Goal: Information Seeking & Learning: Check status

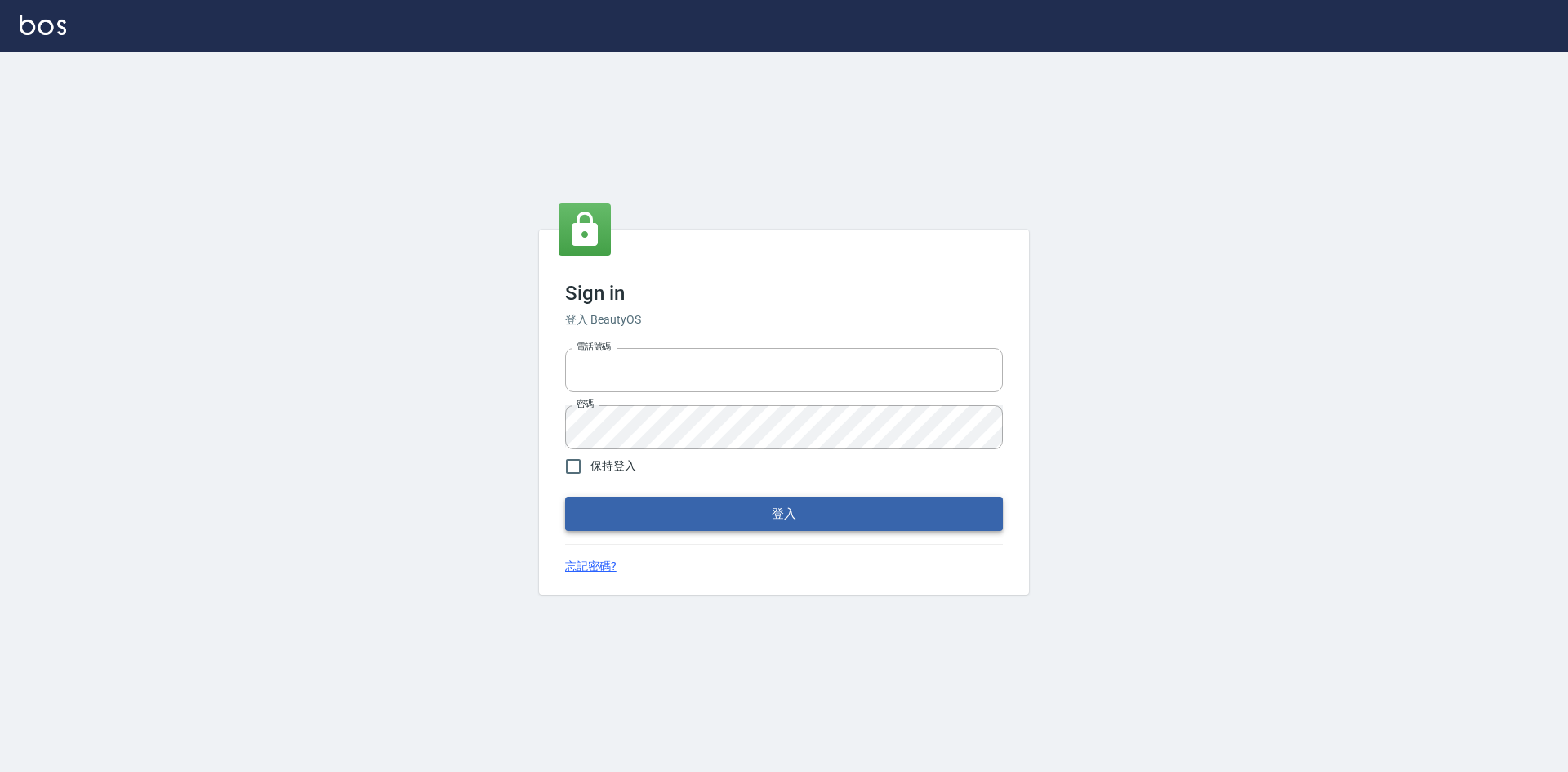
type input "0422211177"
click at [808, 512] on button "登入" at bounding box center [784, 514] width 438 height 35
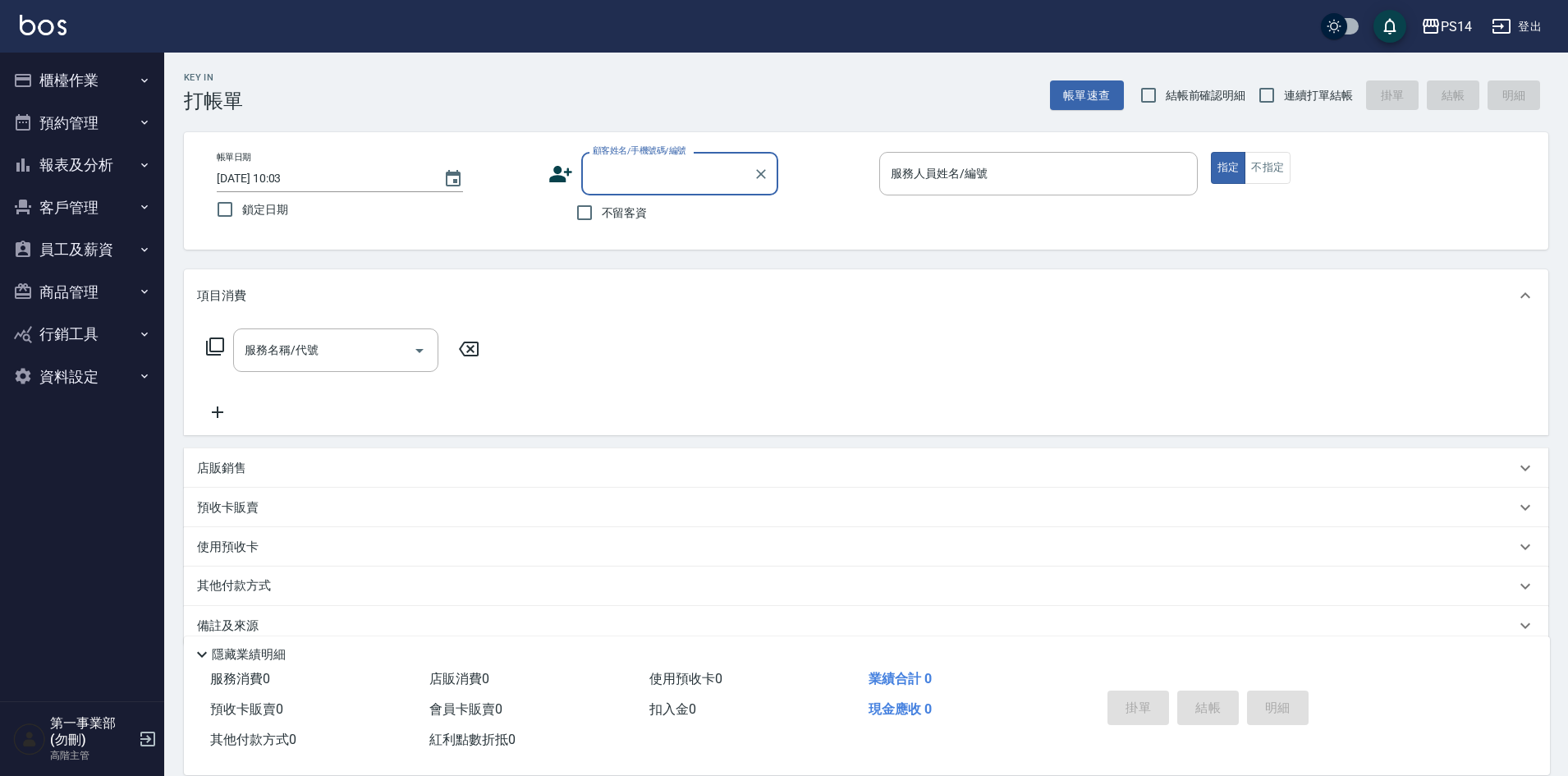
click at [52, 162] on button "報表及分析" at bounding box center [81, 165] width 151 height 43
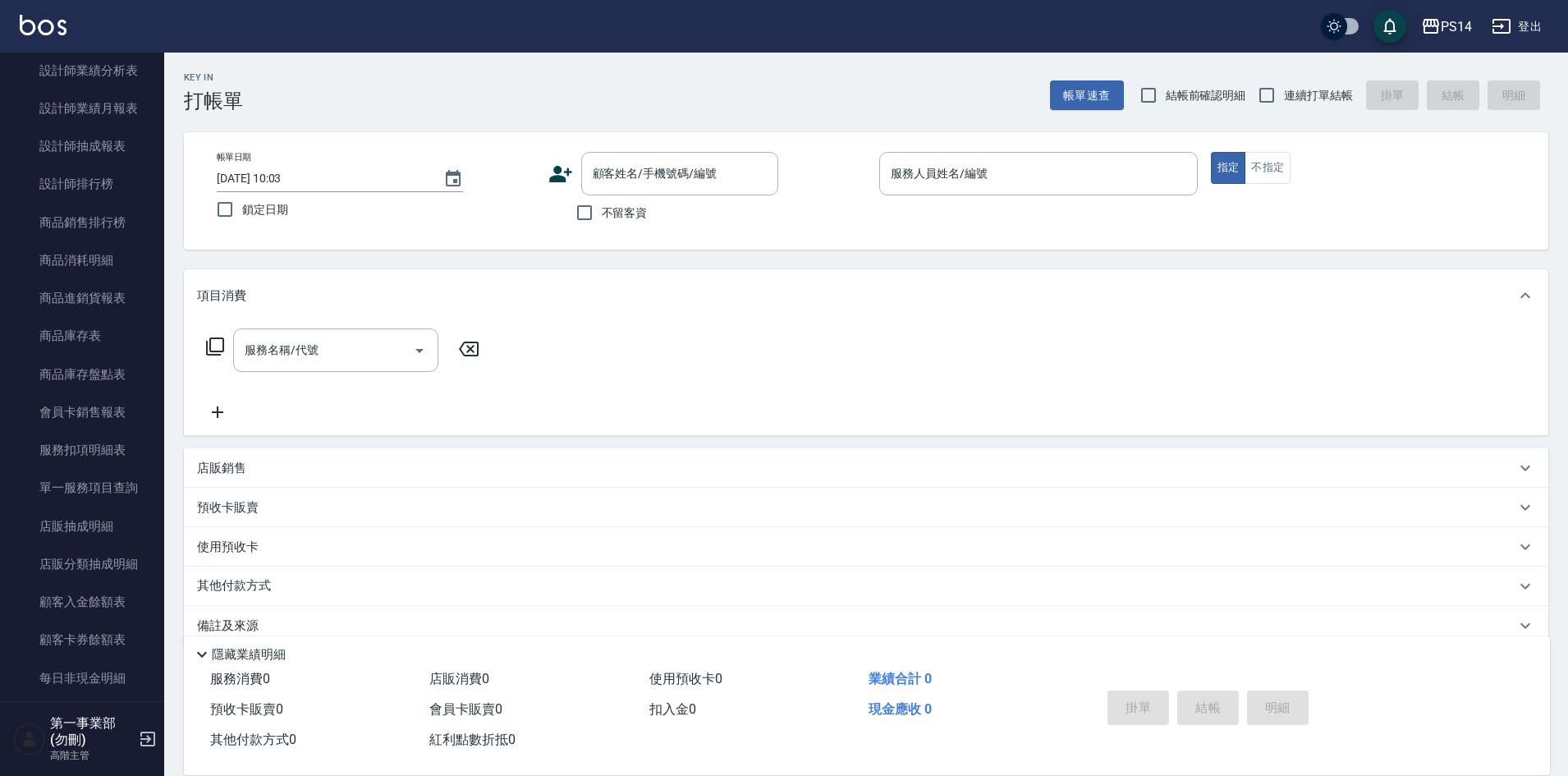
scroll to position [739, 0]
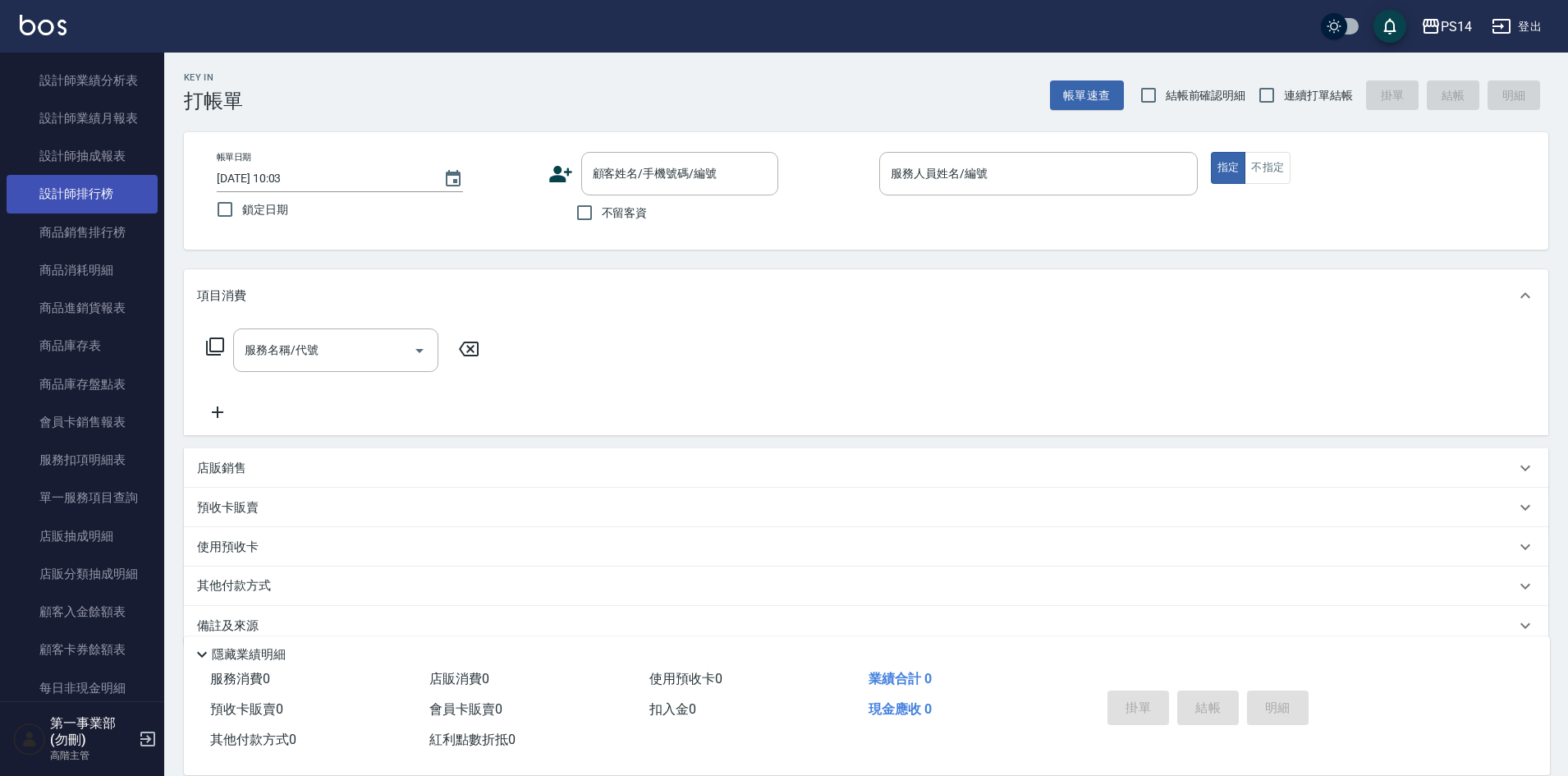
click at [99, 189] on link "設計師排行榜" at bounding box center [81, 194] width 151 height 37
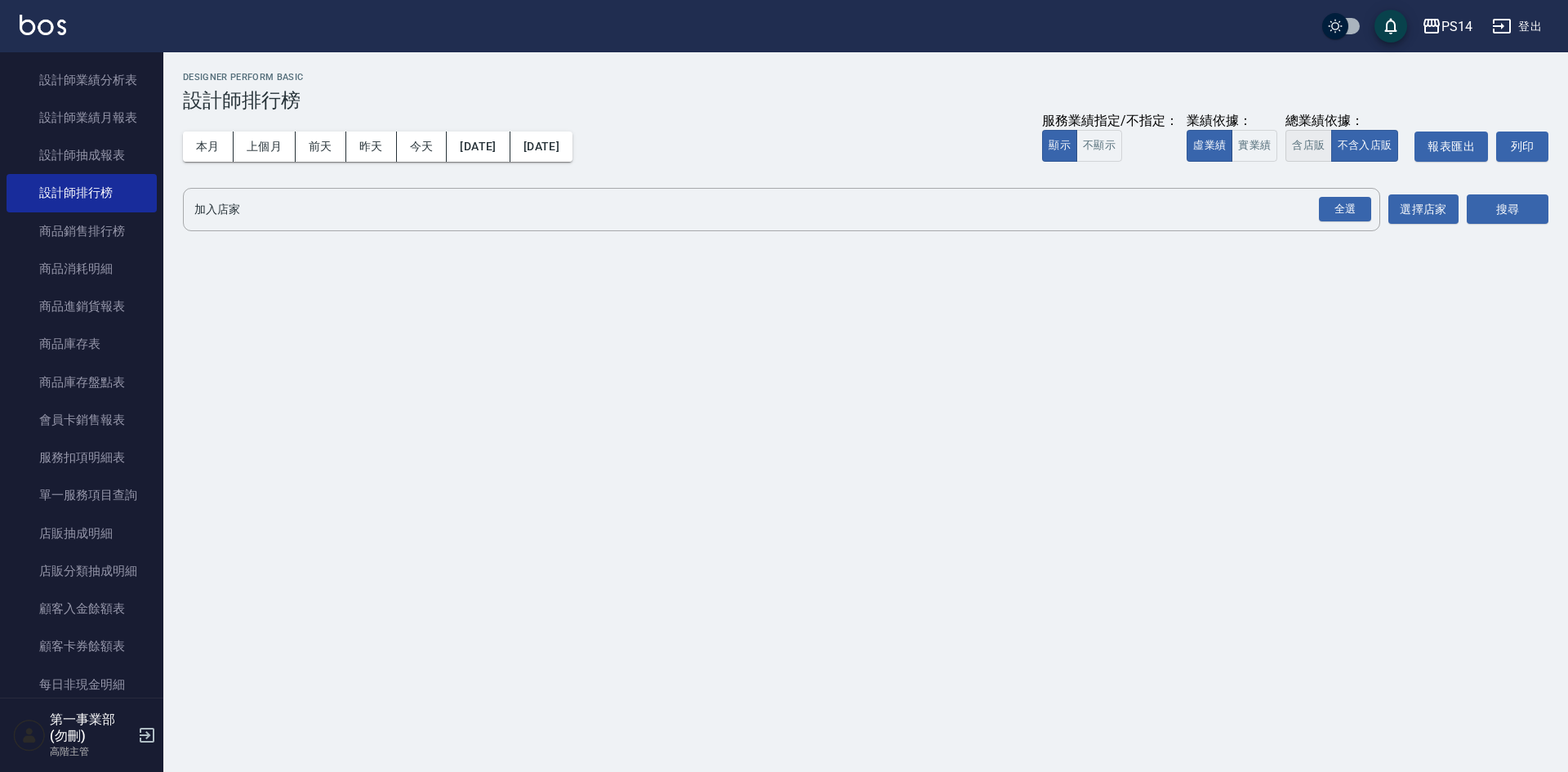
click at [1311, 146] on button "含店販" at bounding box center [1309, 146] width 46 height 32
drag, startPoint x: 1352, startPoint y: 208, endPoint x: 1567, endPoint y: 280, distance: 226.7
click at [1354, 209] on div "全選" at bounding box center [1345, 209] width 52 height 26
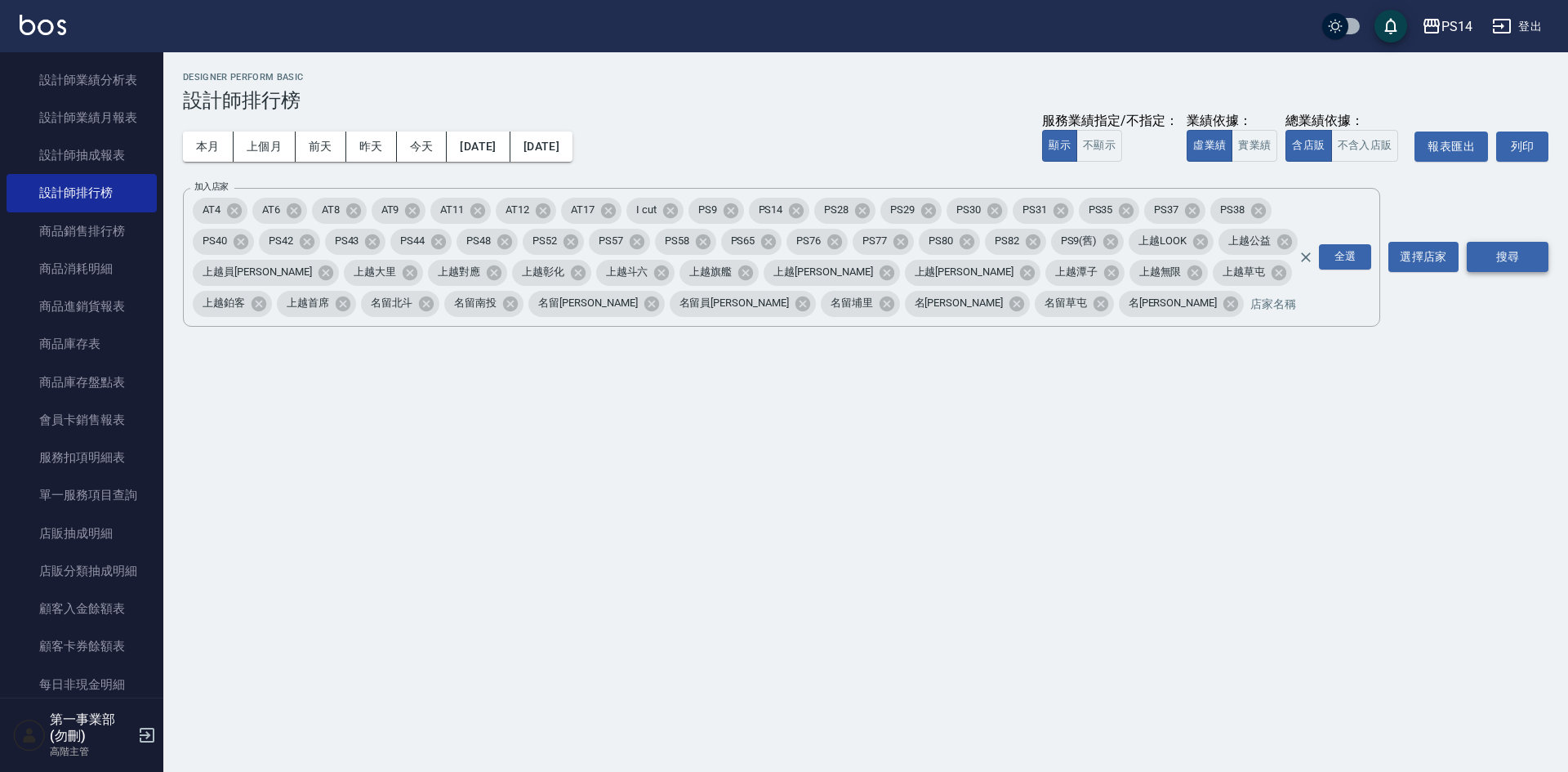
click at [1512, 250] on button "搜尋" at bounding box center [1508, 257] width 82 height 30
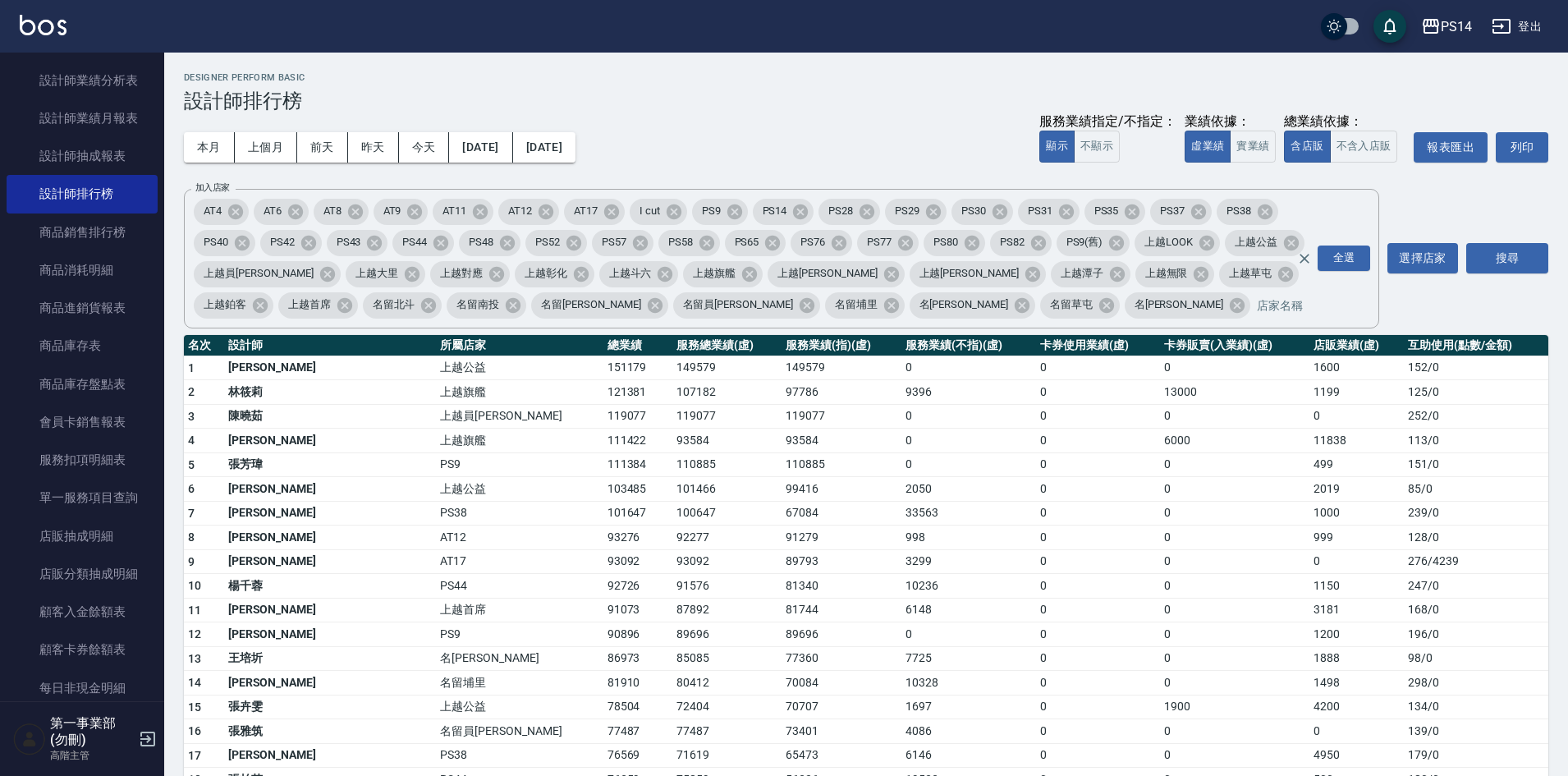
click at [826, 130] on div "本月 上個月 [DATE] [DATE] [DATE] [DATE] [DATE] 服務業績指定/不指定： 顯示 不顯示 業績依據： 虛業績 實業績 總業績依…" at bounding box center [866, 147] width 1365 height 70
click at [1439, 477] on td "85 / 0" at bounding box center [1476, 490] width 144 height 25
click at [817, 128] on div "本月 上個月 [DATE] [DATE] [DATE] [DATE] [DATE] 服務業績指定/不指定： 顯示 不顯示 業績依據： 虛業績 實業績 總業績依…" at bounding box center [866, 147] width 1365 height 70
click at [1058, 472] on td "0" at bounding box center [1097, 465] width 124 height 25
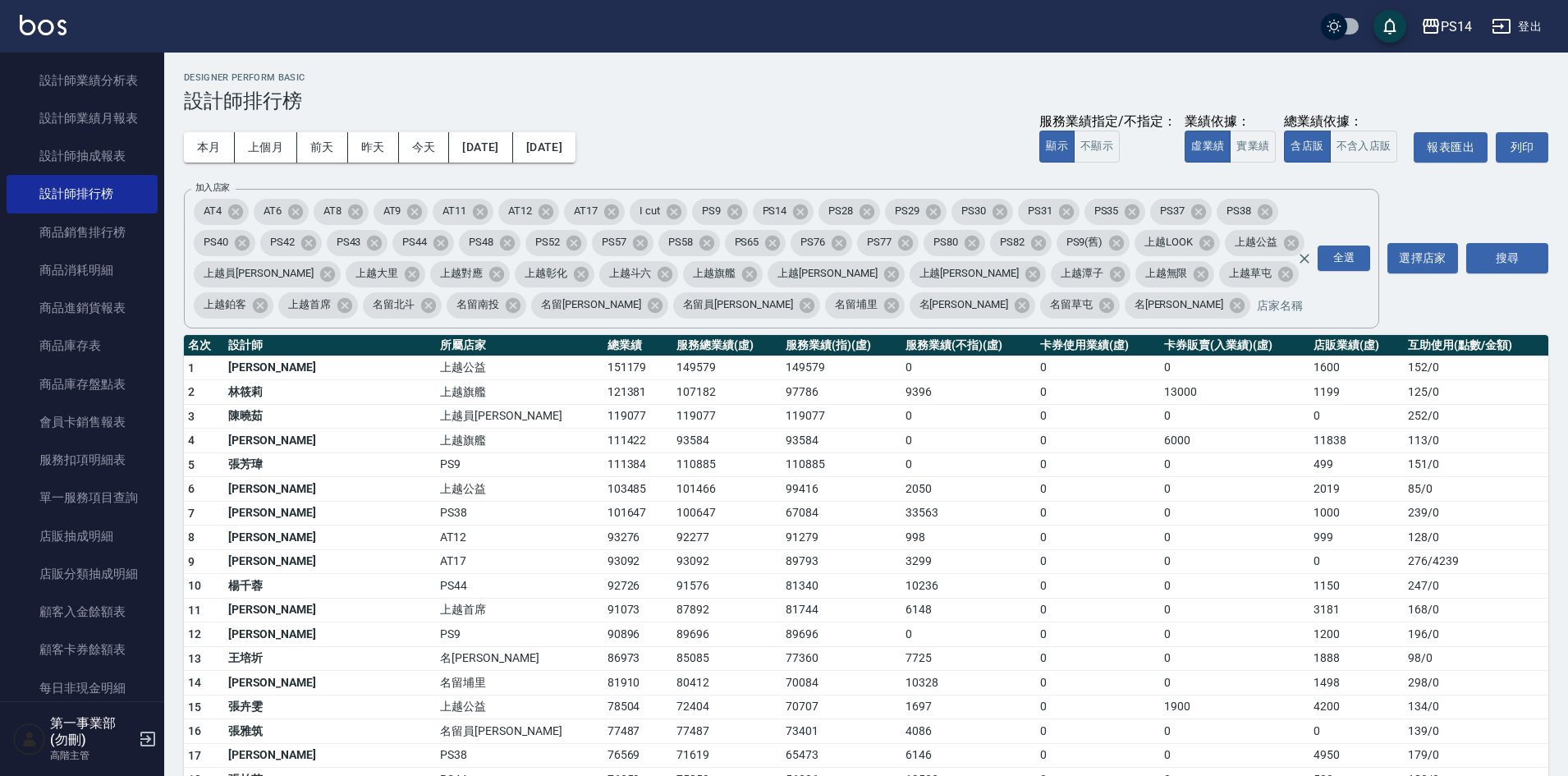
click at [1052, 491] on td "0" at bounding box center [1097, 490] width 124 height 25
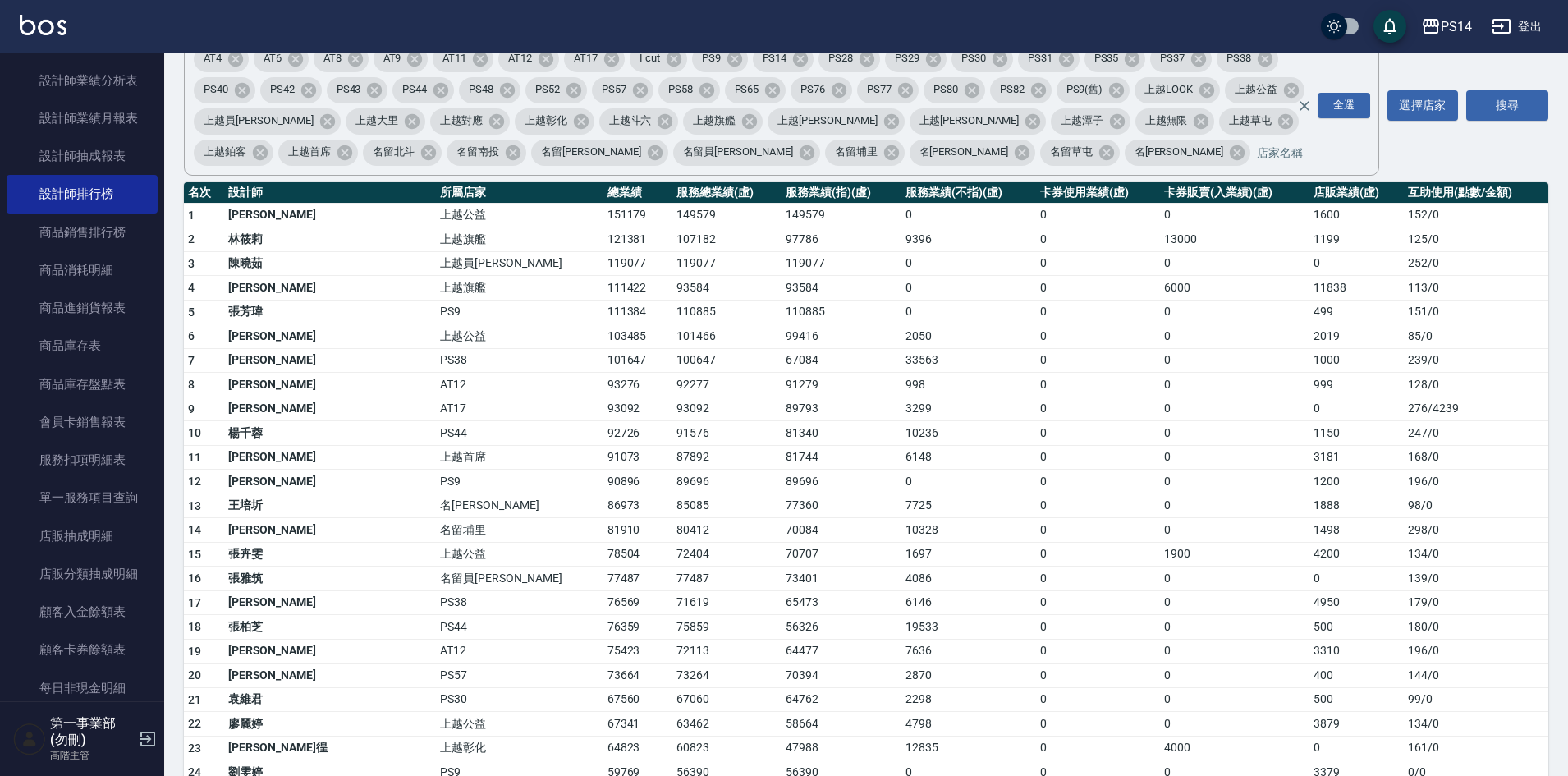
scroll to position [164, 0]
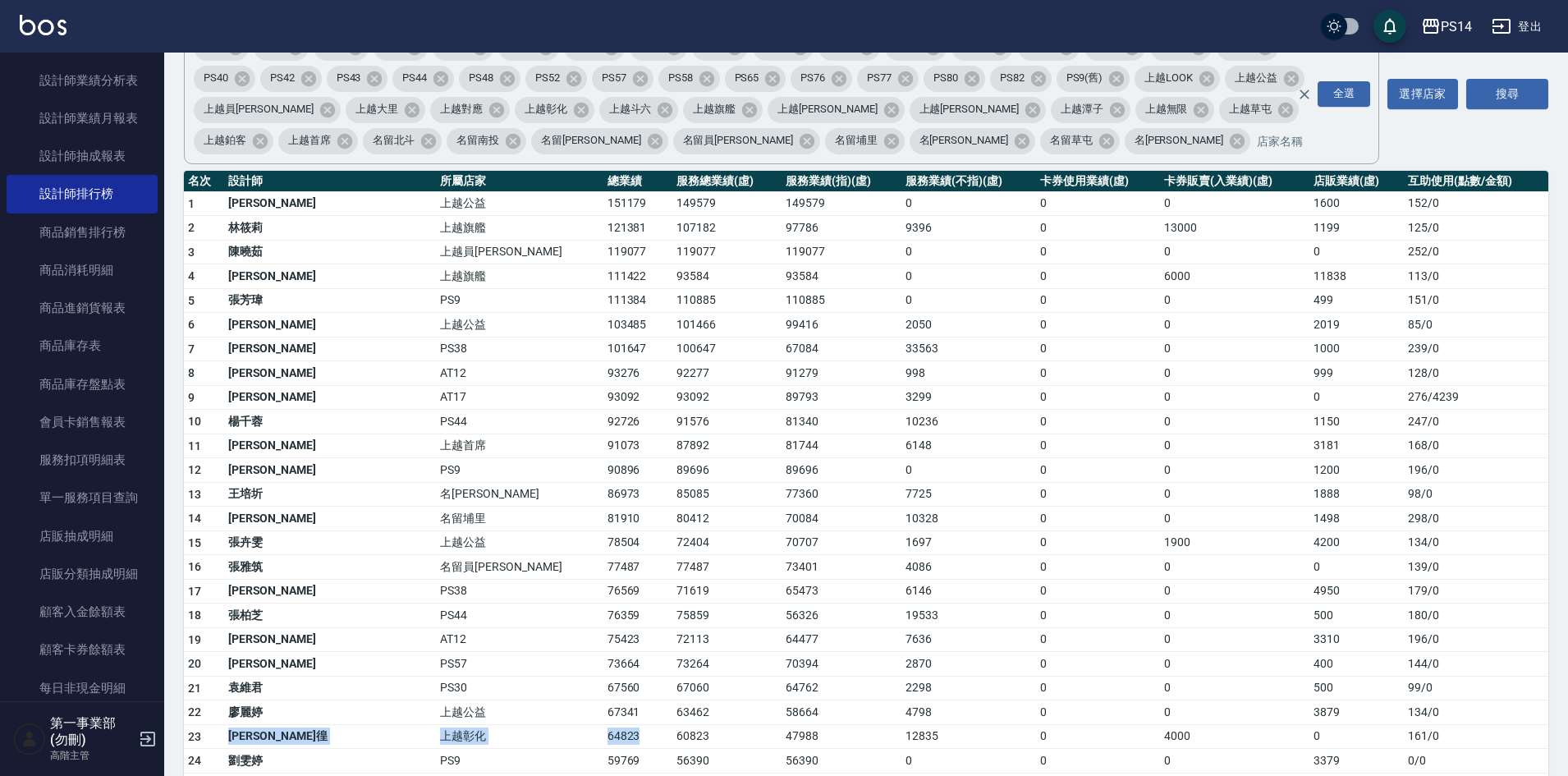
drag, startPoint x: 234, startPoint y: 740, endPoint x: 531, endPoint y: 746, distance: 297.1
click at [531, 746] on tr "23 [PERSON_NAME]徨 上越彰化 64823 60823 47988 12835 0 4000 0 161 / 0" at bounding box center [866, 737] width 1365 height 25
click at [603, 741] on td "64823" at bounding box center [637, 737] width 69 height 25
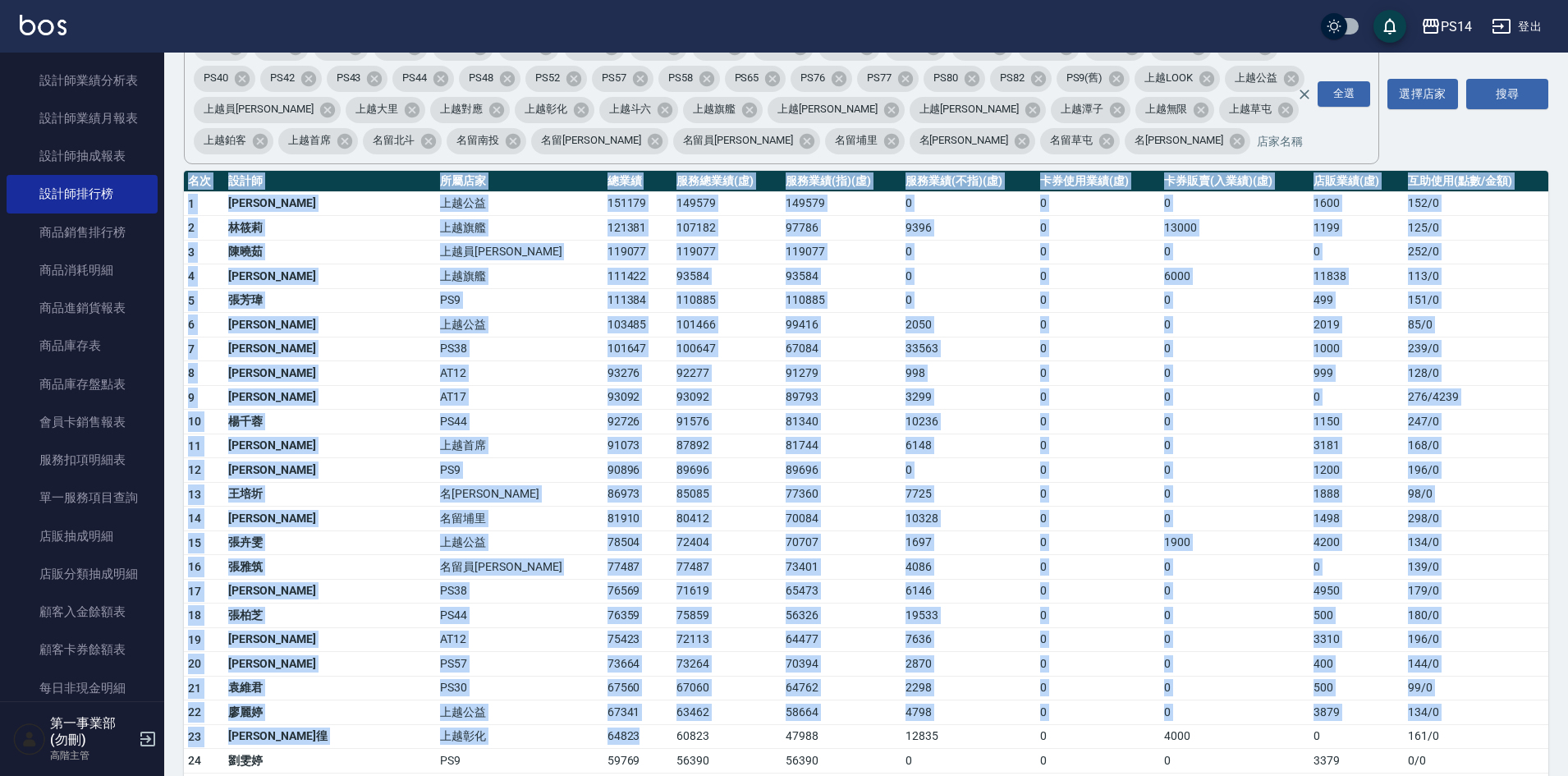
drag, startPoint x: 527, startPoint y: 745, endPoint x: 177, endPoint y: 732, distance: 350.2
click at [467, 744] on td "上越彰化" at bounding box center [519, 737] width 167 height 25
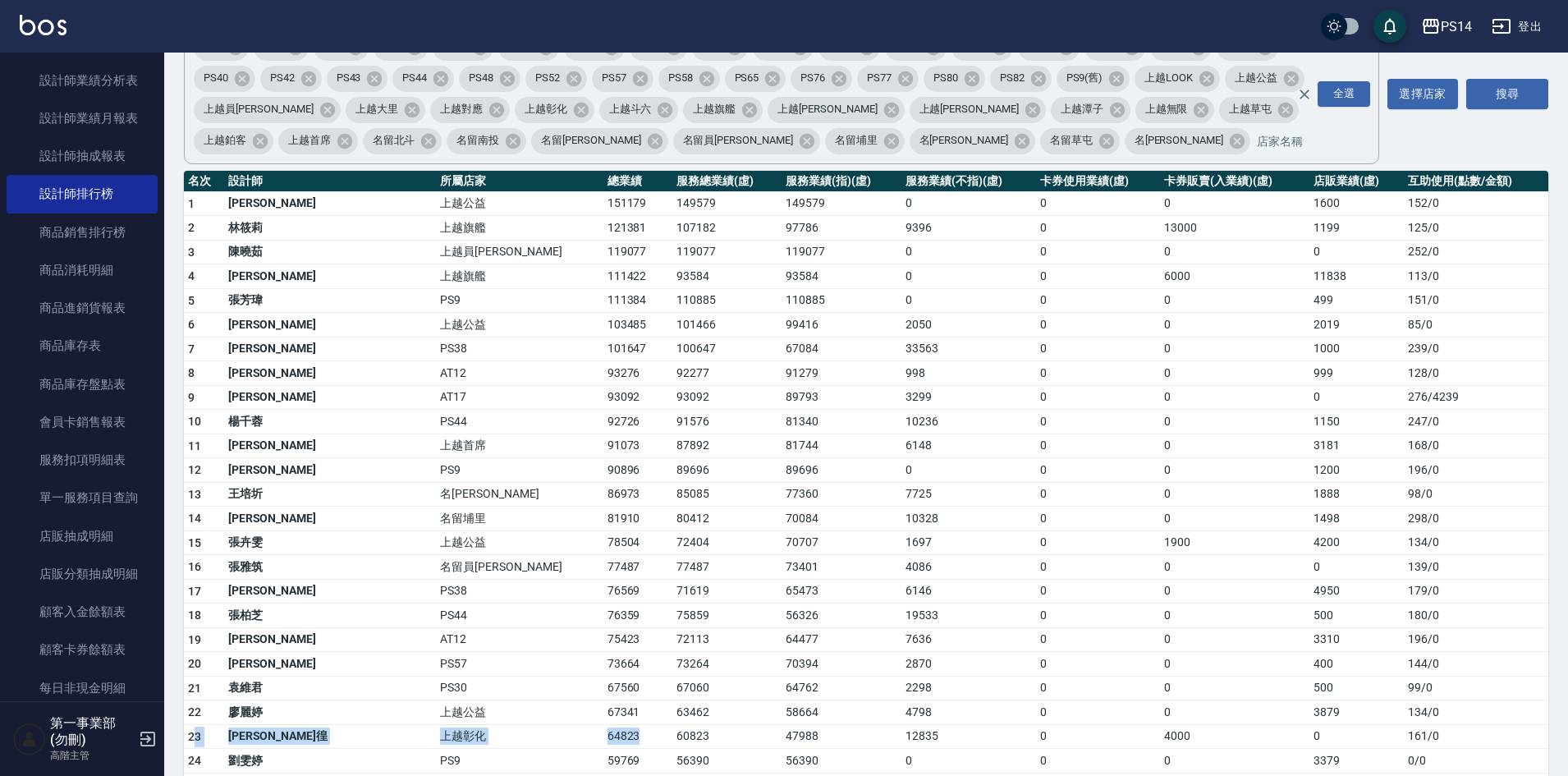
drag, startPoint x: 532, startPoint y: 742, endPoint x: 424, endPoint y: 734, distance: 108.3
click at [202, 739] on tr "23 [PERSON_NAME]徨 上越彰化 64823 60823 47988 12835 0 4000 0 161 / 0" at bounding box center [866, 737] width 1365 height 25
click at [1063, 673] on td "0" at bounding box center [1097, 665] width 124 height 25
click at [672, 614] on td "75859" at bounding box center [727, 616] width 109 height 25
click at [1160, 435] on td "0" at bounding box center [1235, 446] width 150 height 25
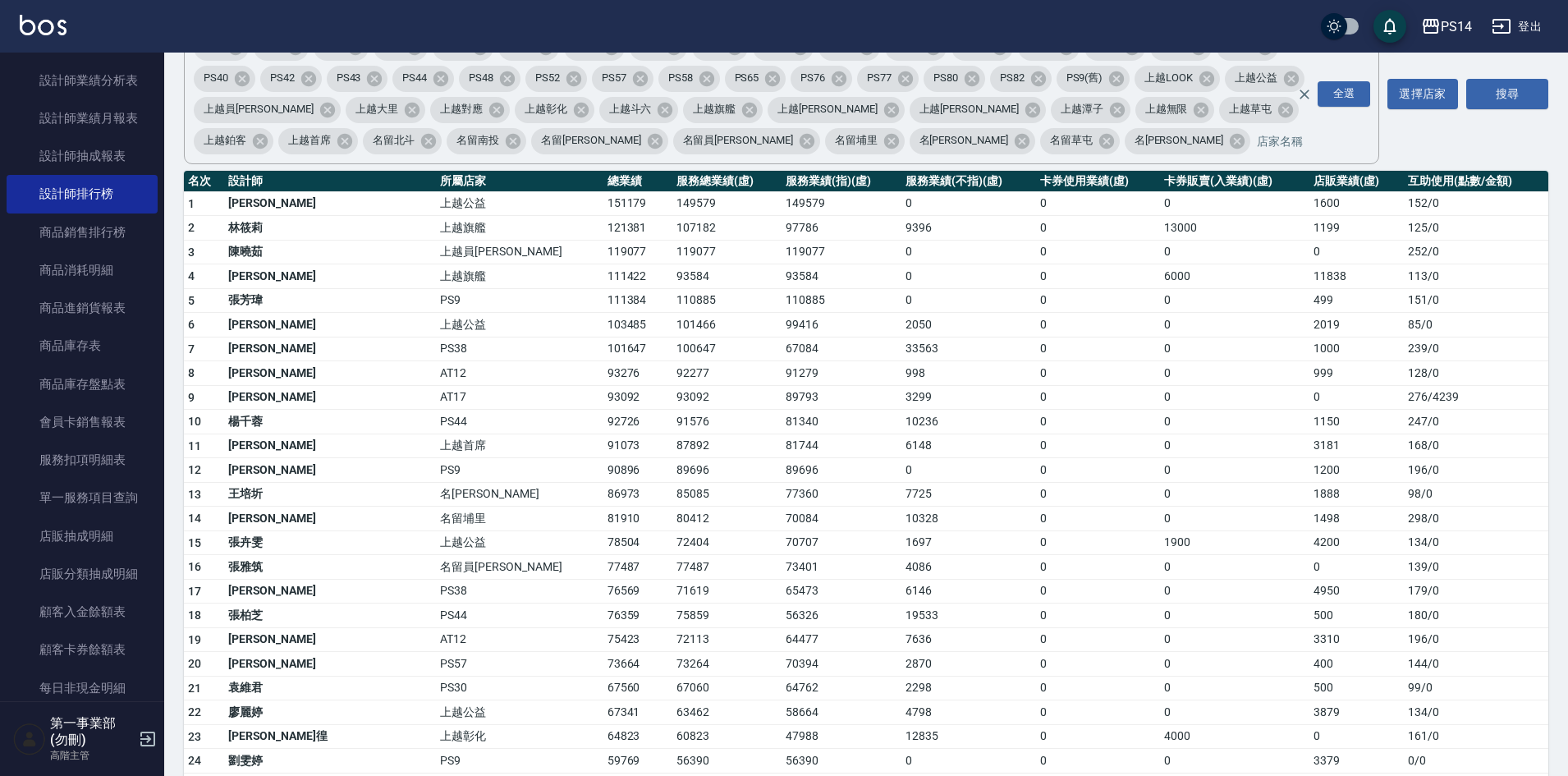
click at [1106, 510] on td "0" at bounding box center [1097, 519] width 124 height 25
click at [782, 401] on td "89793" at bounding box center [841, 398] width 119 height 25
drag, startPoint x: 800, startPoint y: 541, endPoint x: 646, endPoint y: 452, distance: 177.9
click at [800, 538] on td "70707" at bounding box center [841, 543] width 119 height 25
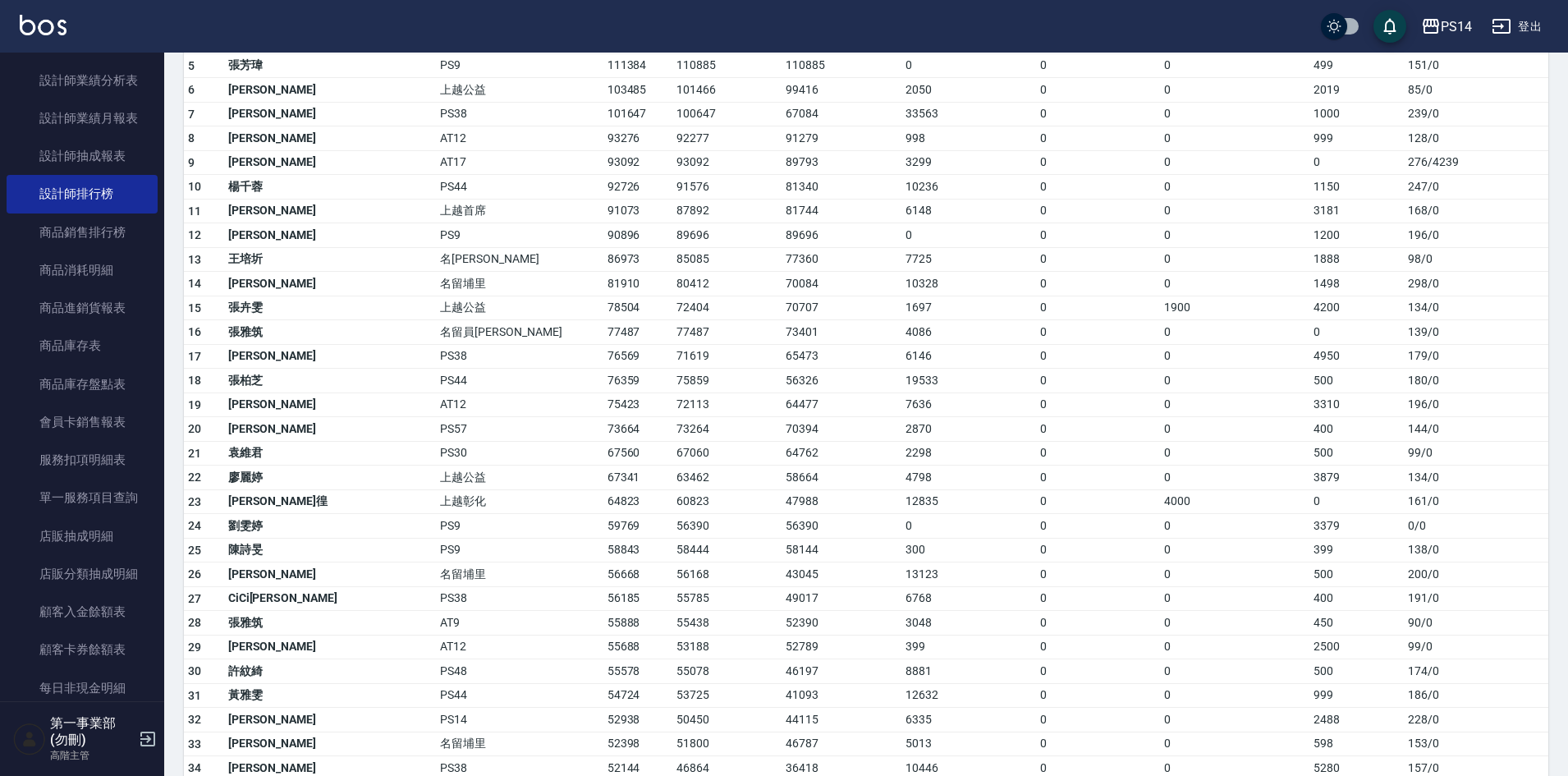
scroll to position [411, 0]
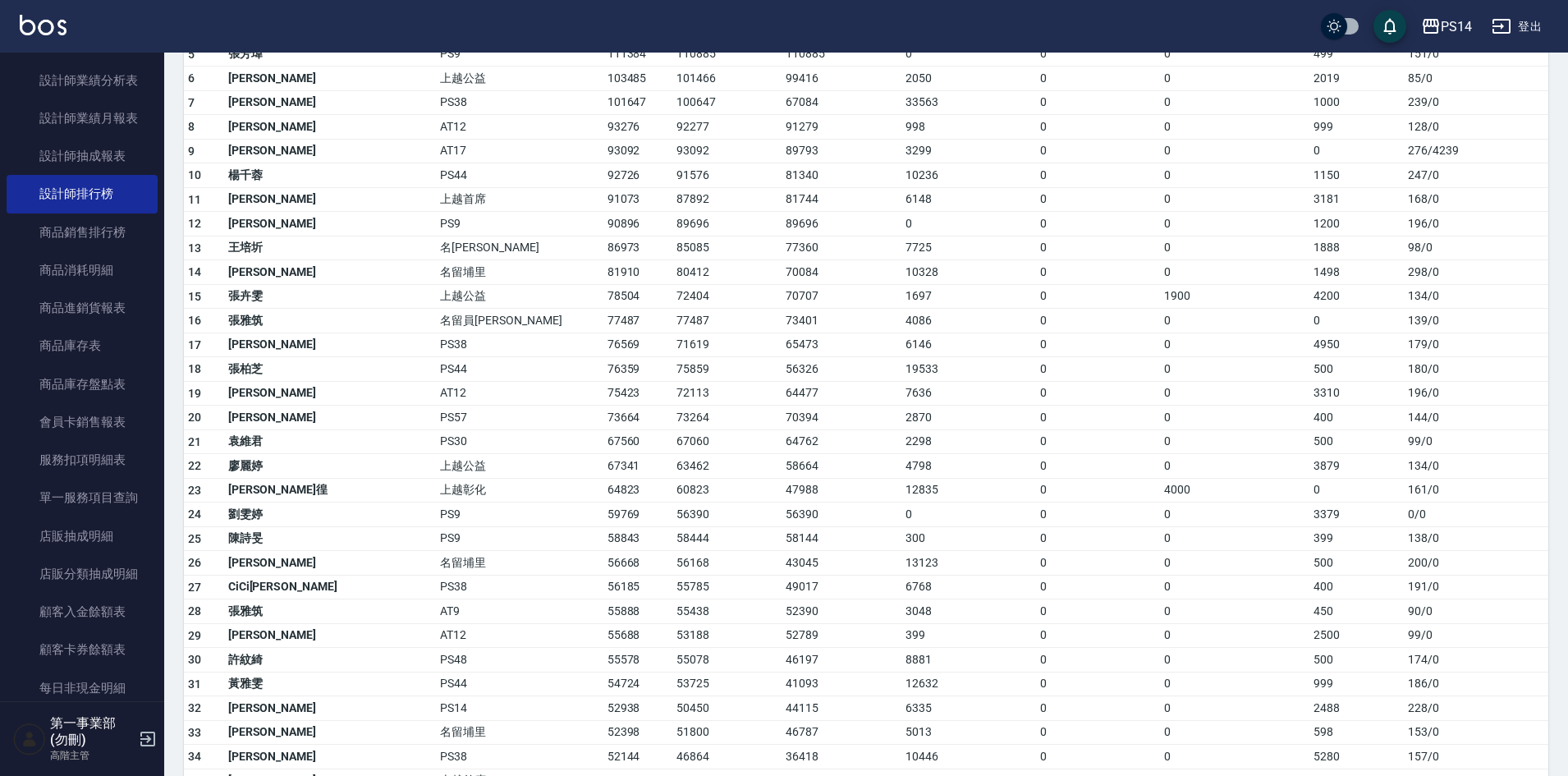
click at [672, 392] on td "72113" at bounding box center [727, 393] width 109 height 25
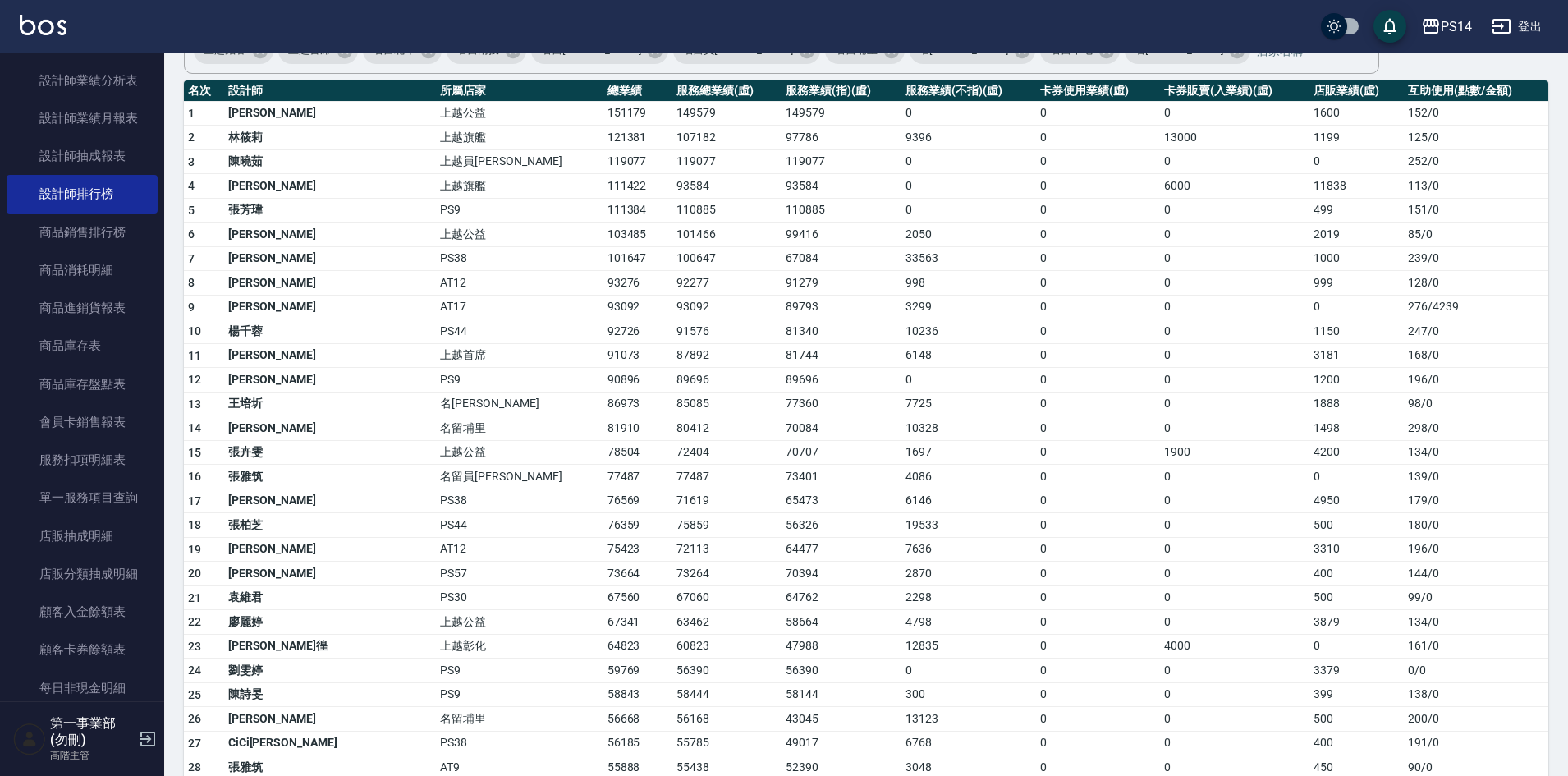
scroll to position [246, 0]
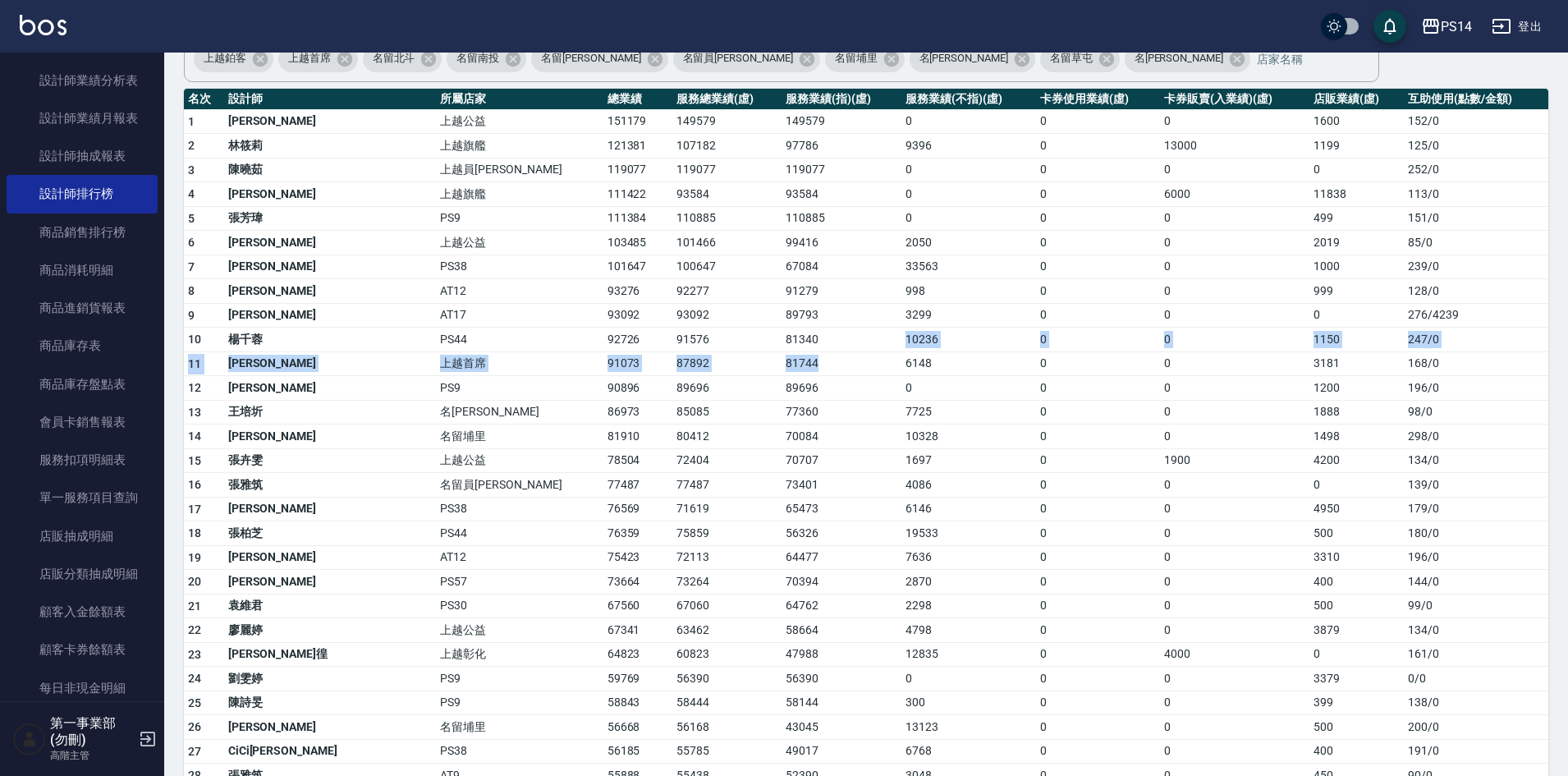
drag, startPoint x: 757, startPoint y: 343, endPoint x: 755, endPoint y: 358, distance: 15.1
click at [1111, 445] on tr "14 [PERSON_NAME][GEOGRAPHIC_DATA] 80412 70084 10328 0 0 1498 298 / 0" at bounding box center [866, 437] width 1365 height 25
click at [790, 390] on td "89696" at bounding box center [841, 389] width 119 height 25
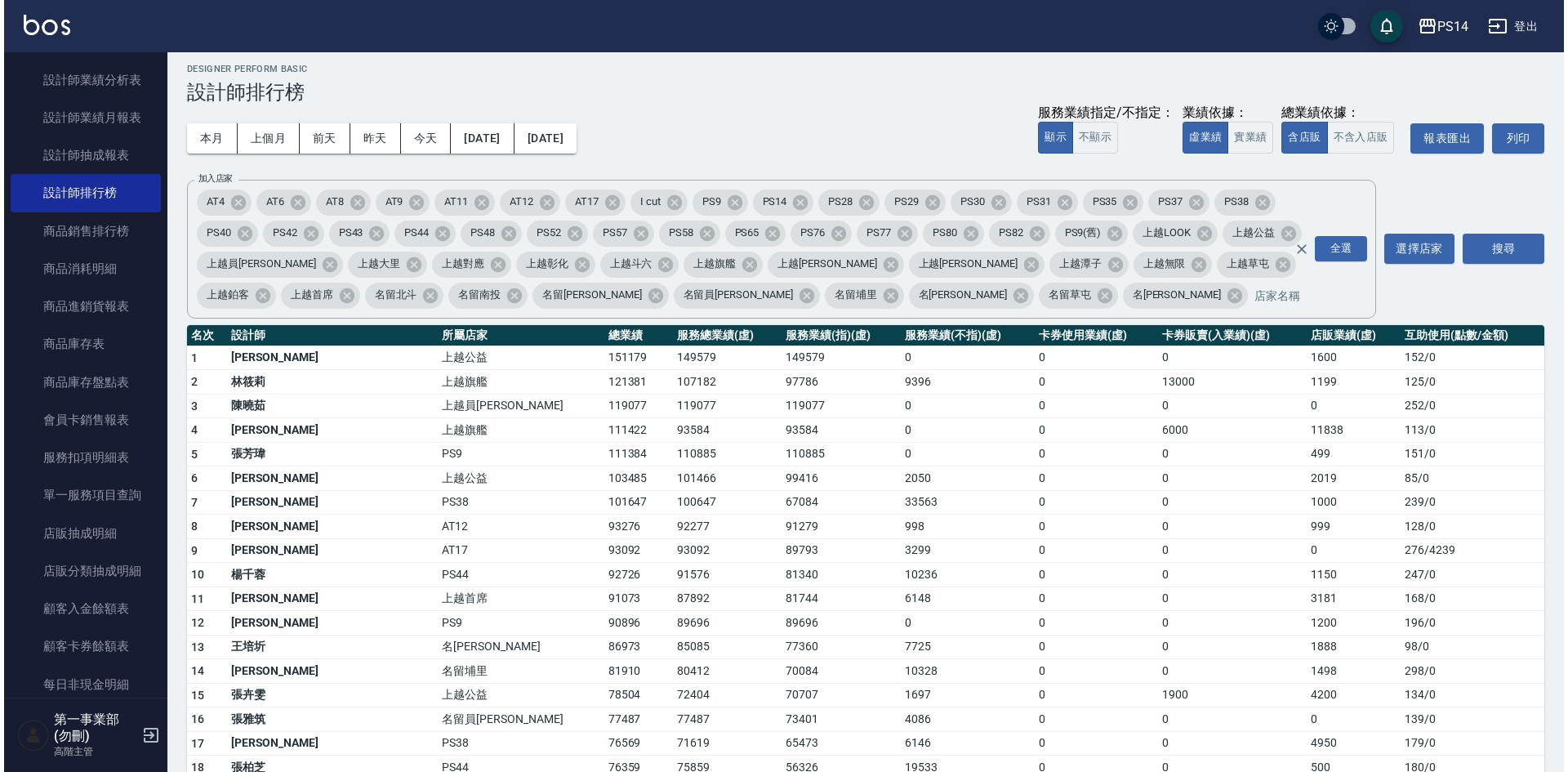
scroll to position [0, 0]
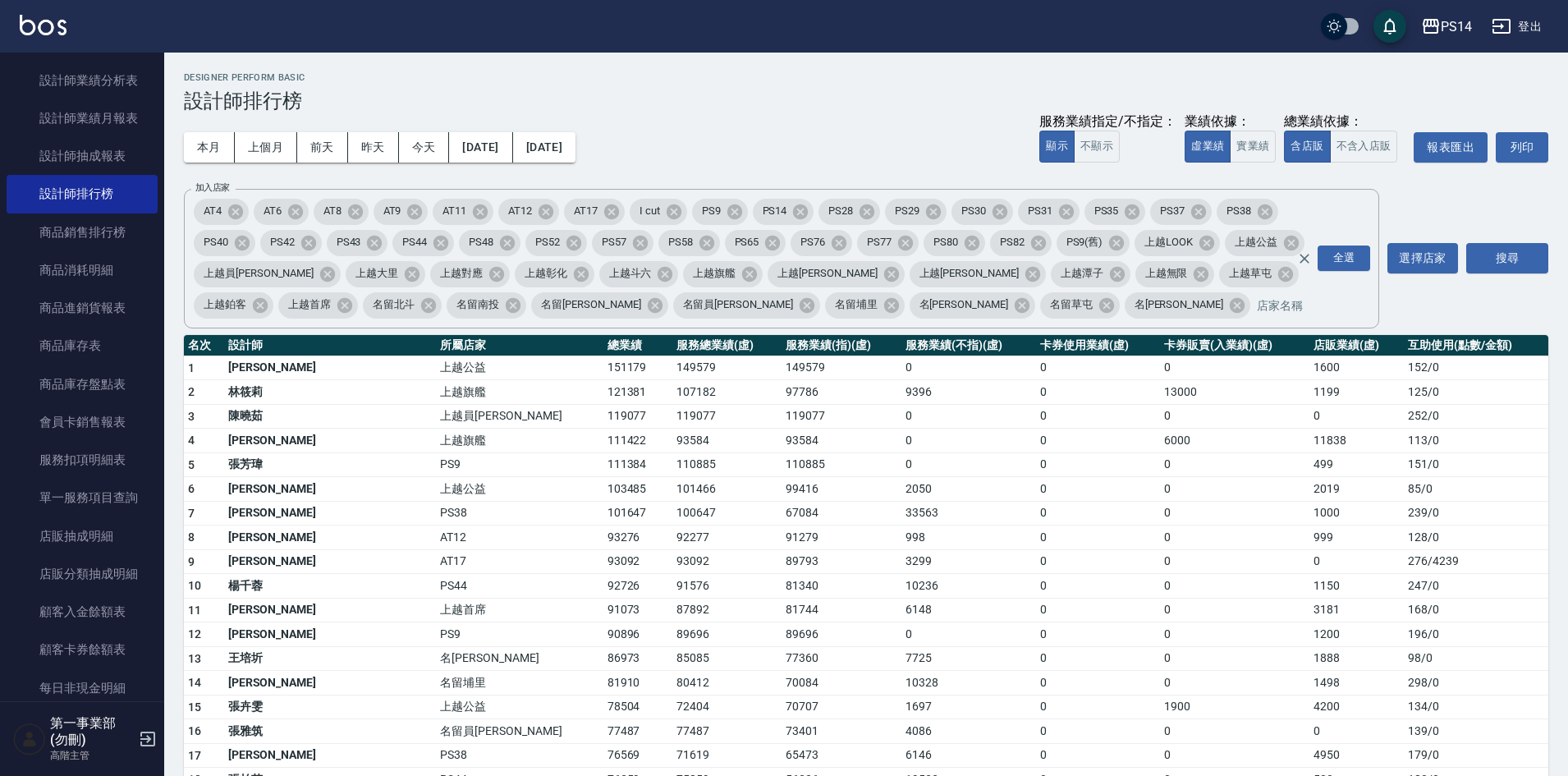
click at [901, 484] on td "2050" at bounding box center [968, 490] width 135 height 25
click at [1036, 614] on td "0" at bounding box center [1097, 610] width 124 height 25
click at [1036, 527] on td "0" at bounding box center [1097, 538] width 124 height 25
click at [1107, 498] on td "0" at bounding box center [1097, 490] width 124 height 25
click at [1186, 537] on td "0" at bounding box center [1235, 538] width 150 height 25
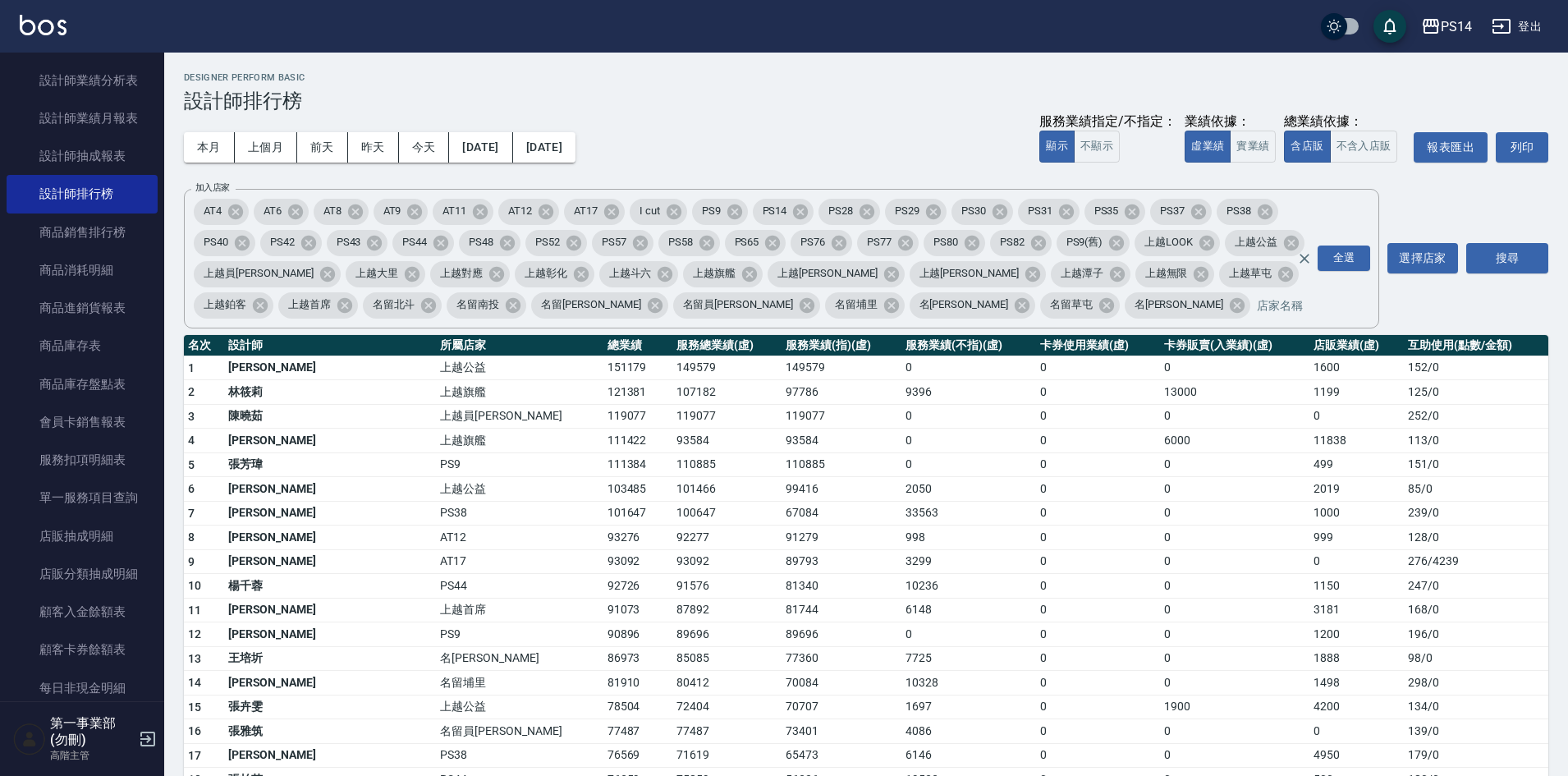
click at [901, 533] on td "998" at bounding box center [968, 538] width 135 height 25
click at [706, 141] on div "本月 上個月 [DATE] [DATE] [DATE] [DATE] [DATE] 服務業績指定/不指定： 顯示 不顯示 業績依據： 虛業績 實業績 總業績依…" at bounding box center [866, 147] width 1365 height 70
click at [1160, 552] on td "0" at bounding box center [1235, 562] width 150 height 25
click at [759, 135] on div "本月 上個月 [DATE] [DATE] [DATE] [DATE] [DATE] 服務業績指定/不指定： 顯示 不顯示 業績依據： 虛業績 實業績 總業績依…" at bounding box center [866, 147] width 1365 height 70
click at [784, 109] on h3 "設計師排行榜" at bounding box center [866, 101] width 1365 height 23
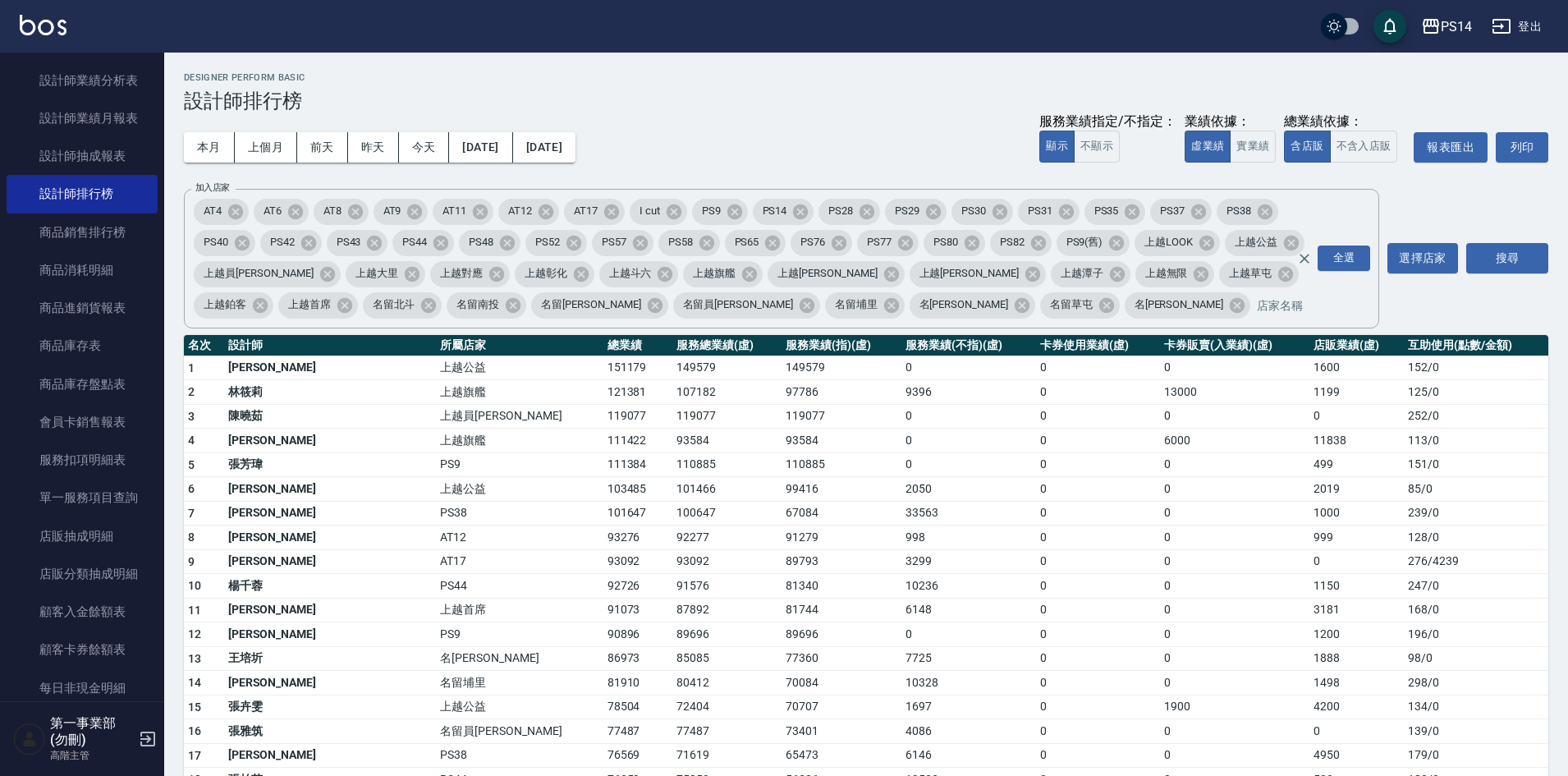
click at [792, 151] on div "本月 上個月 [DATE] [DATE] [DATE] [DATE] [DATE] 服務業績指定/不指定： 顯示 不顯示 業績依據： 虛業績 實業績 總業績依…" at bounding box center [866, 147] width 1365 height 70
click at [782, 499] on td "99416" at bounding box center [841, 490] width 119 height 25
click at [663, 106] on h3 "設計師排行榜" at bounding box center [866, 101] width 1365 height 23
click at [1445, 25] on div "PS14" at bounding box center [1456, 26] width 31 height 21
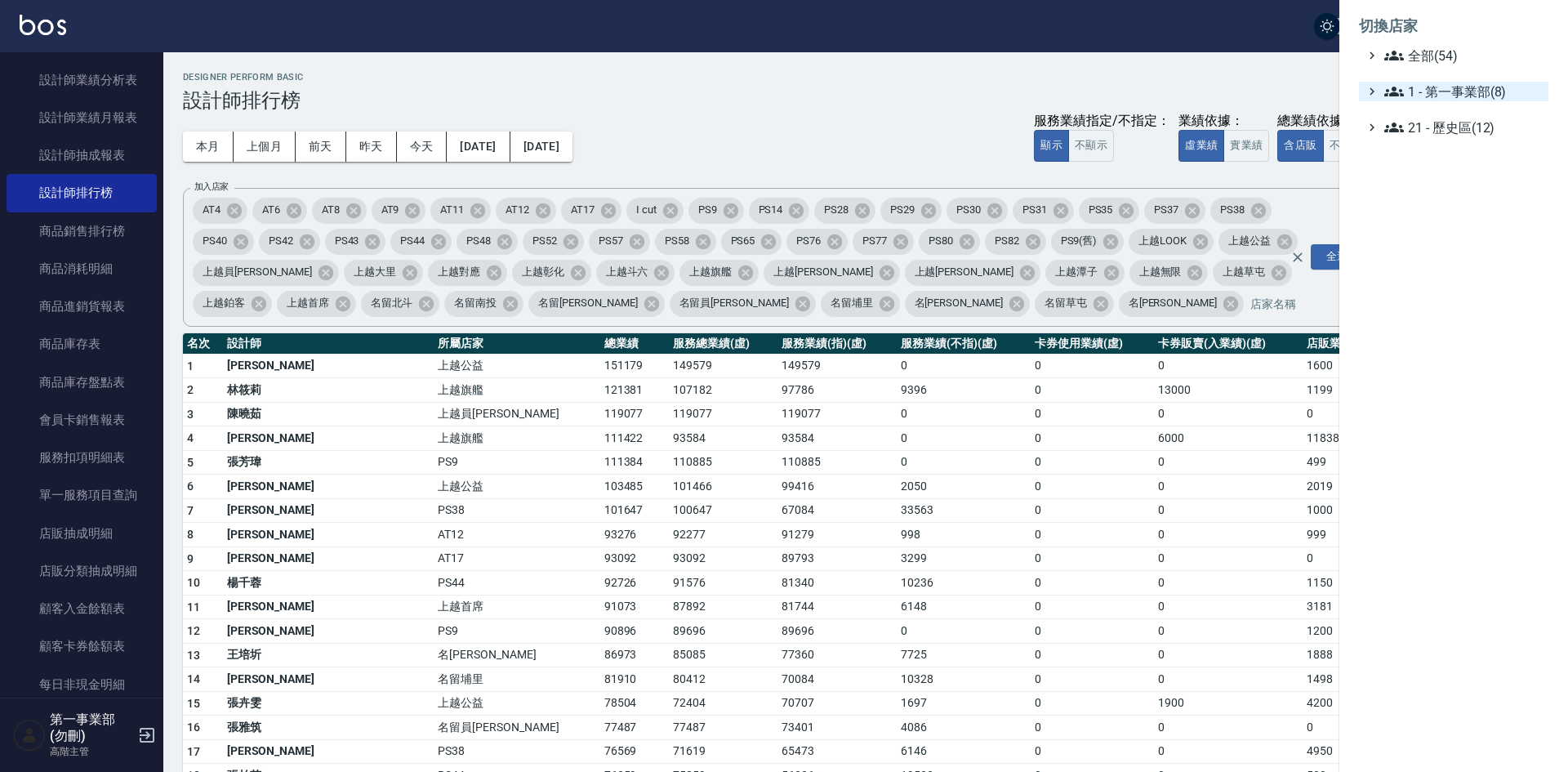
click at [1439, 84] on span "1 - 第一事業部(8)" at bounding box center [1463, 91] width 158 height 20
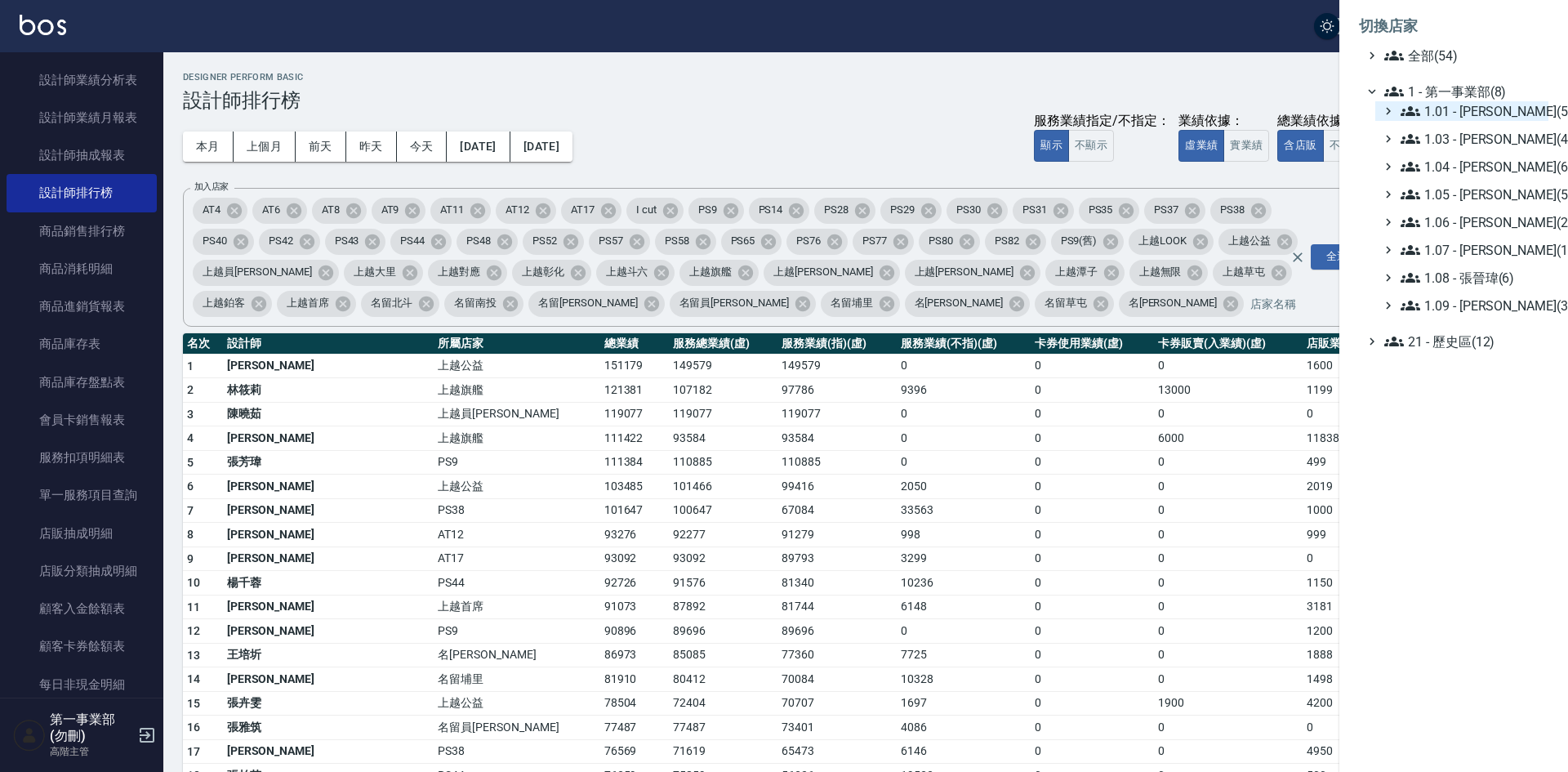
click at [1472, 103] on span "1.01 - [PERSON_NAME](5)" at bounding box center [1471, 111] width 141 height 20
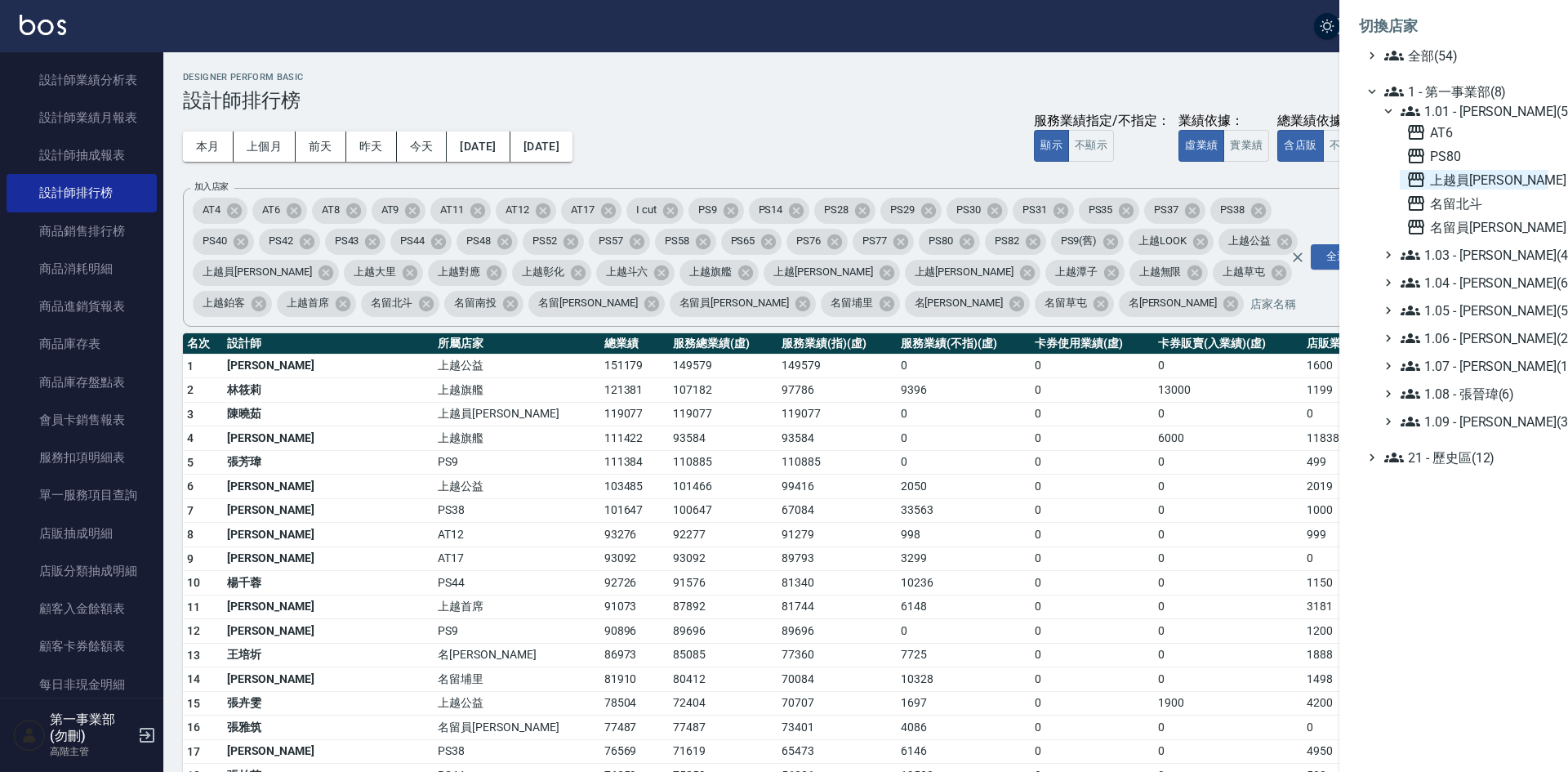
click at [1474, 188] on span "上越員[PERSON_NAME]" at bounding box center [1474, 180] width 136 height 20
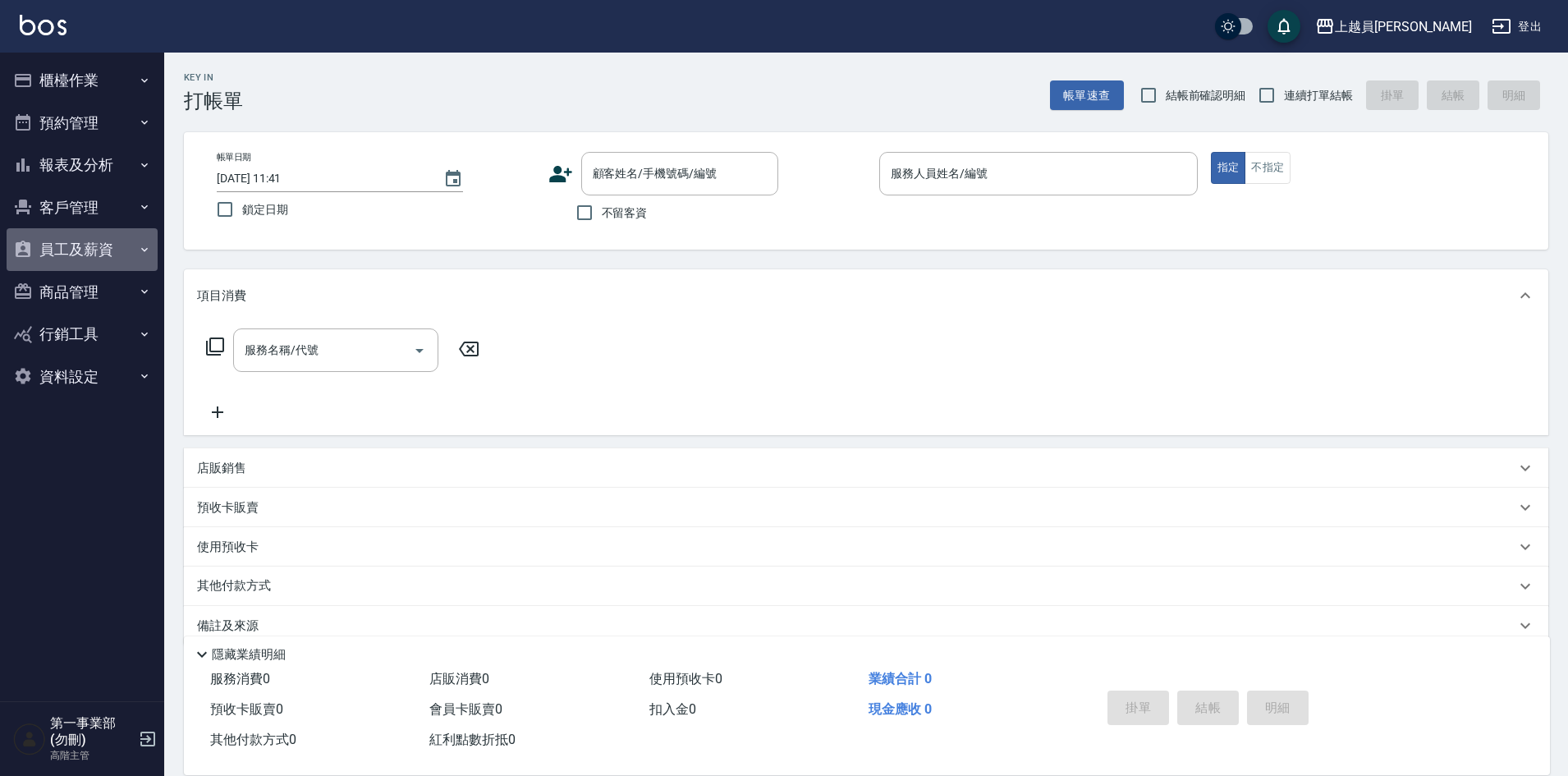
click at [88, 243] on button "員工及薪資" at bounding box center [81, 250] width 151 height 43
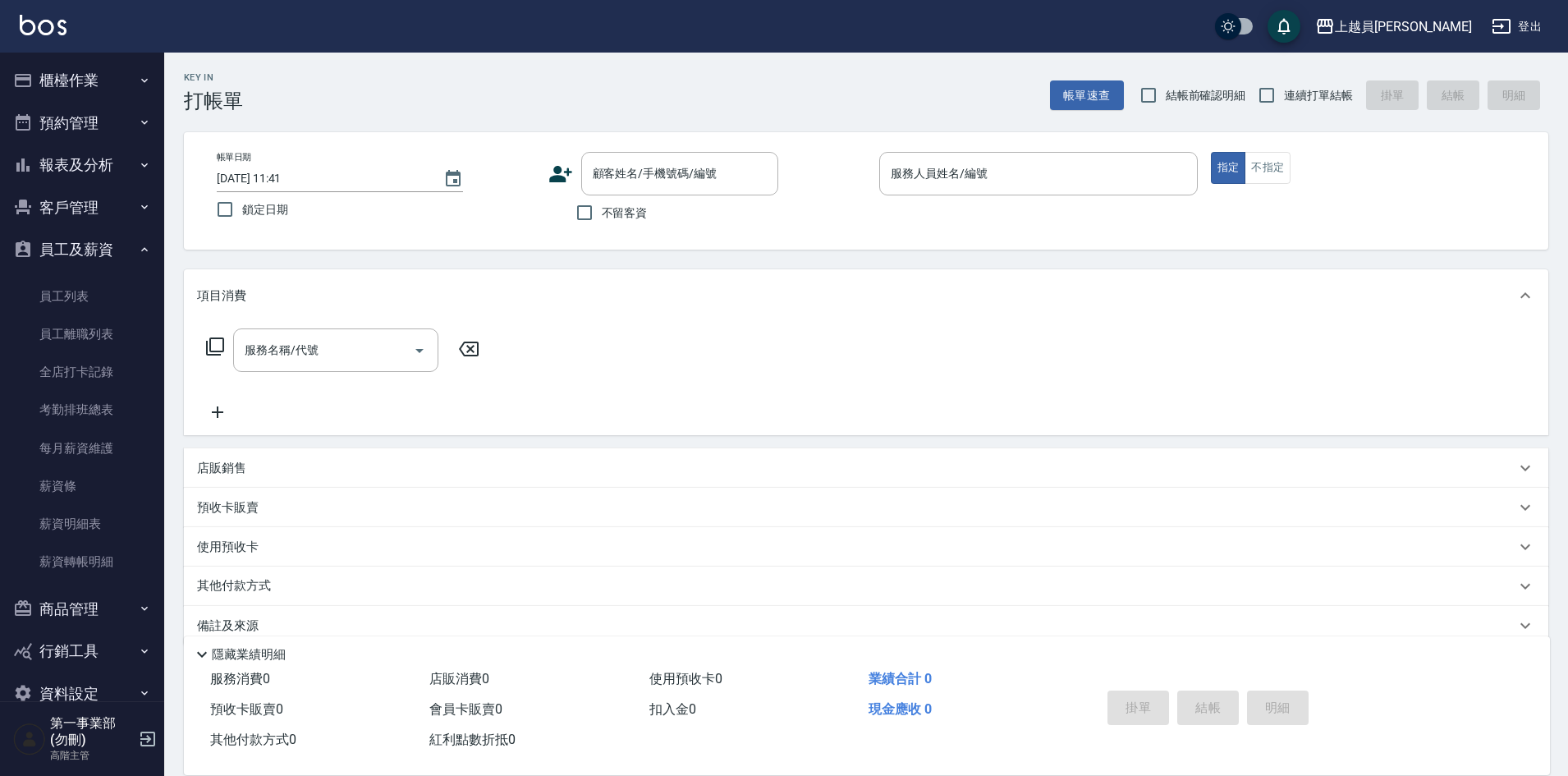
click at [86, 161] on button "報表及分析" at bounding box center [81, 165] width 151 height 43
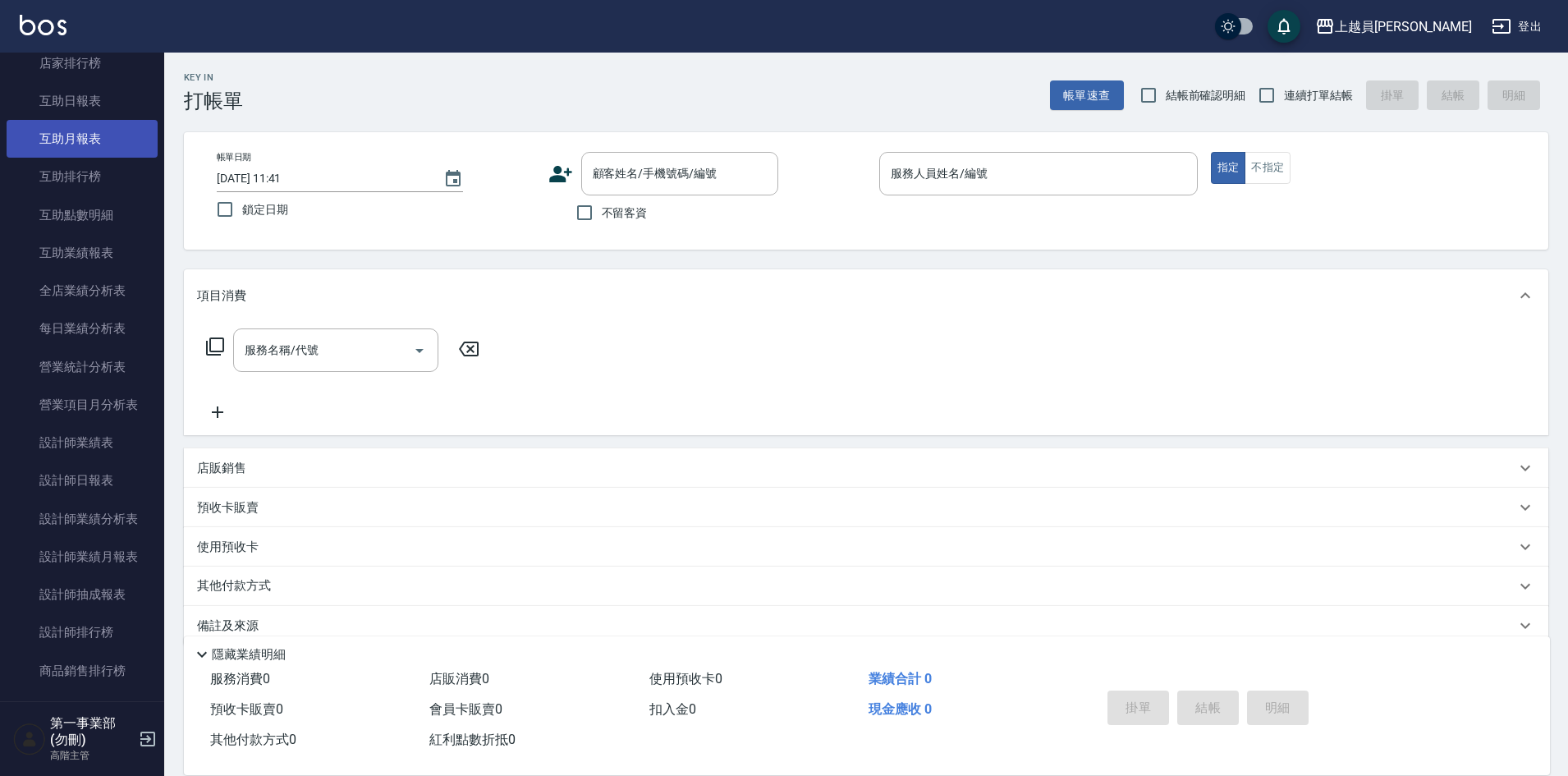
scroll to position [328, 0]
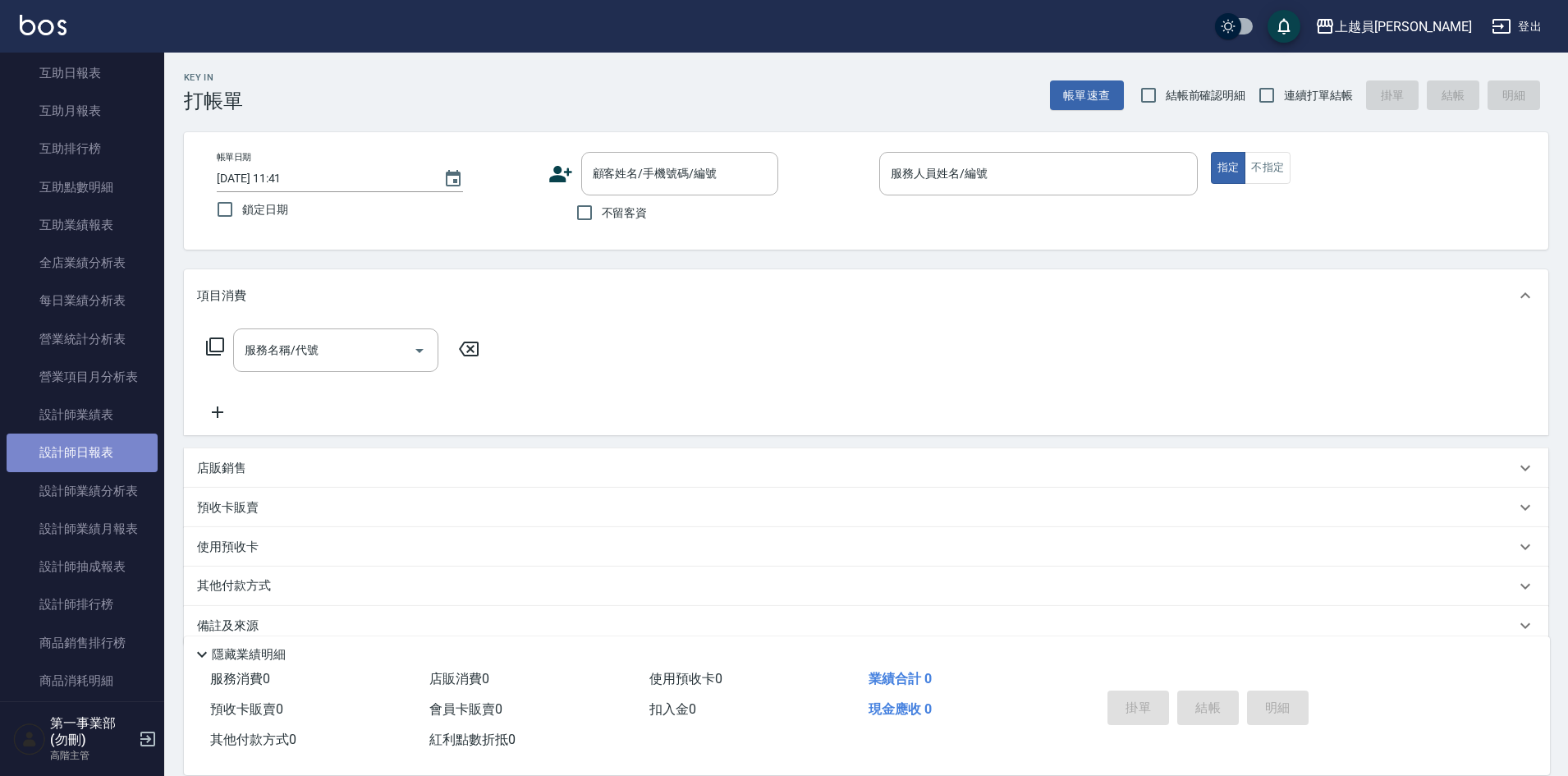
click at [119, 452] on link "設計師日報表" at bounding box center [81, 452] width 151 height 37
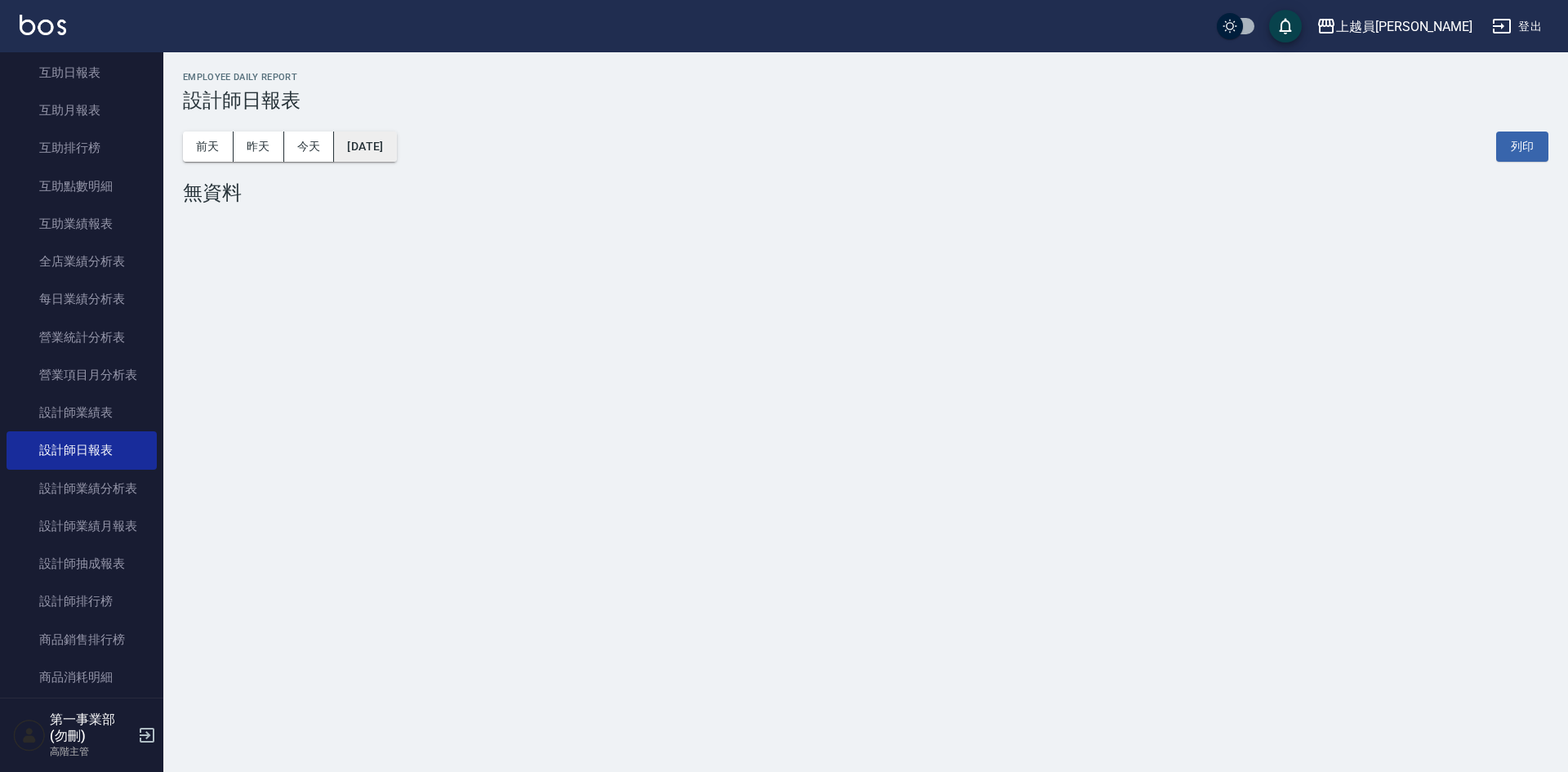
click at [386, 146] on button "[DATE]" at bounding box center [365, 146] width 62 height 30
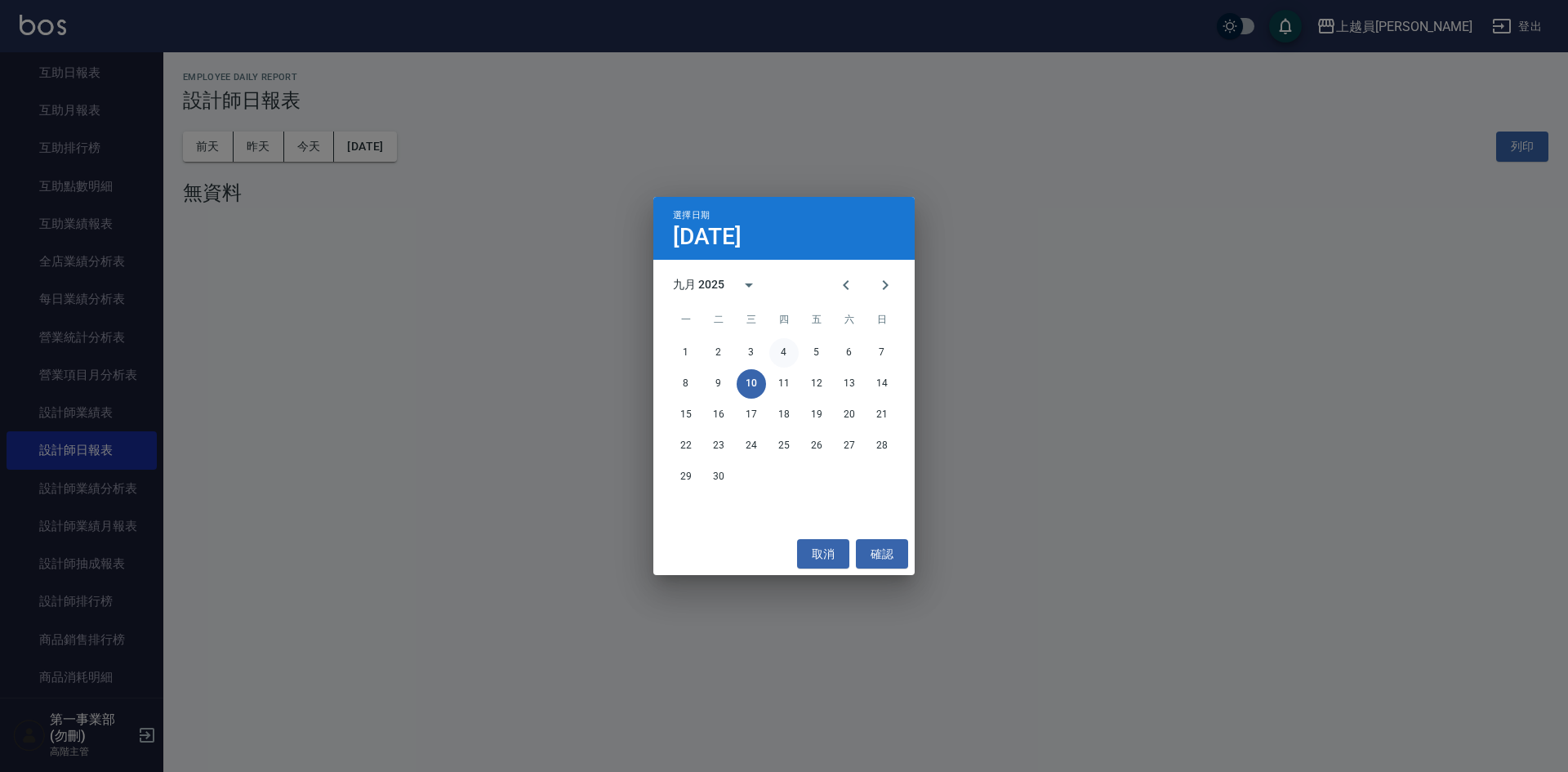
click at [785, 350] on button "4" at bounding box center [784, 352] width 29 height 29
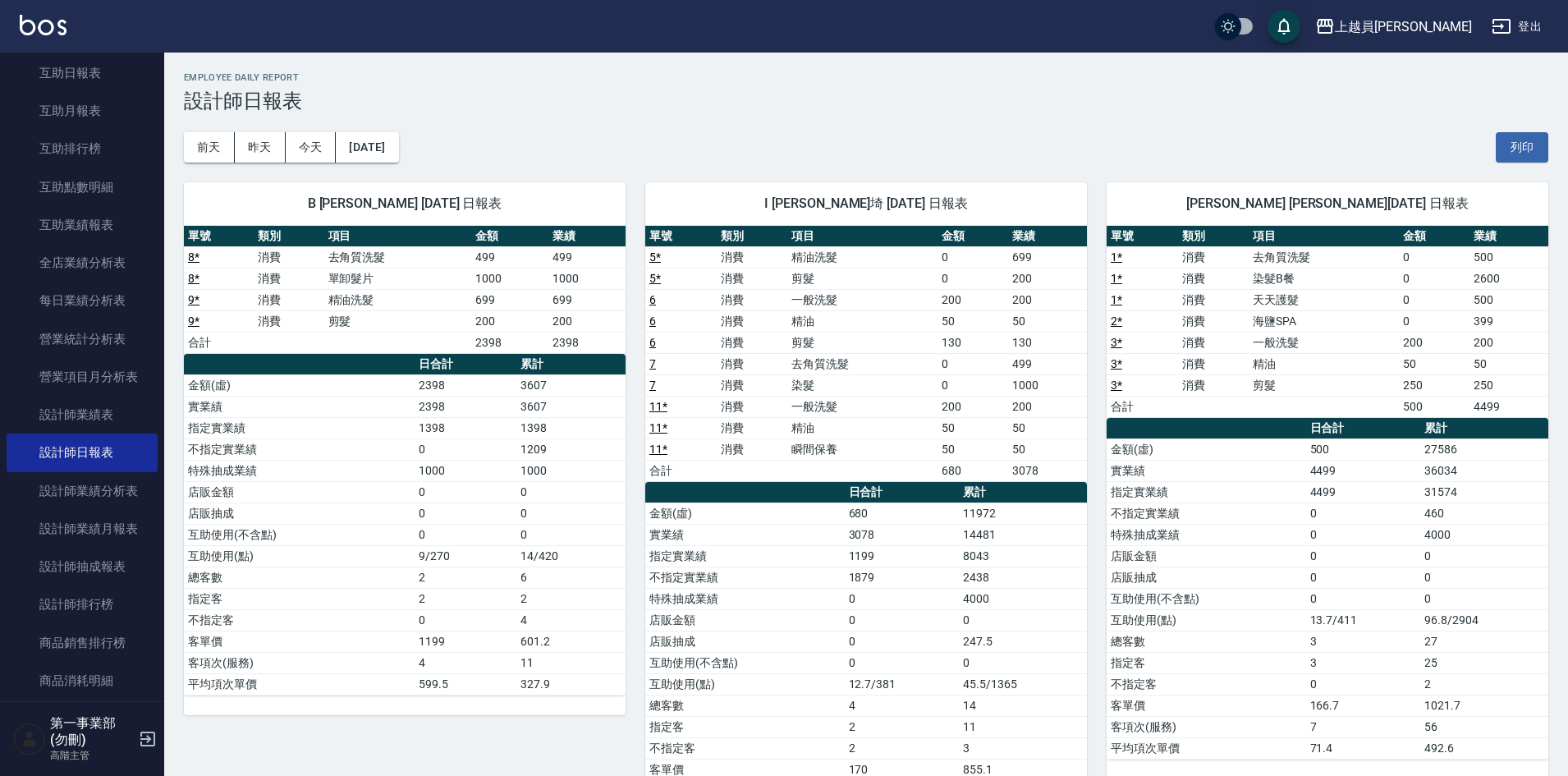
click at [1061, 131] on div "前天 昨天 今天 2025/09/04 列印" at bounding box center [866, 147] width 1365 height 70
click at [366, 148] on button "2025/09/04" at bounding box center [367, 147] width 62 height 30
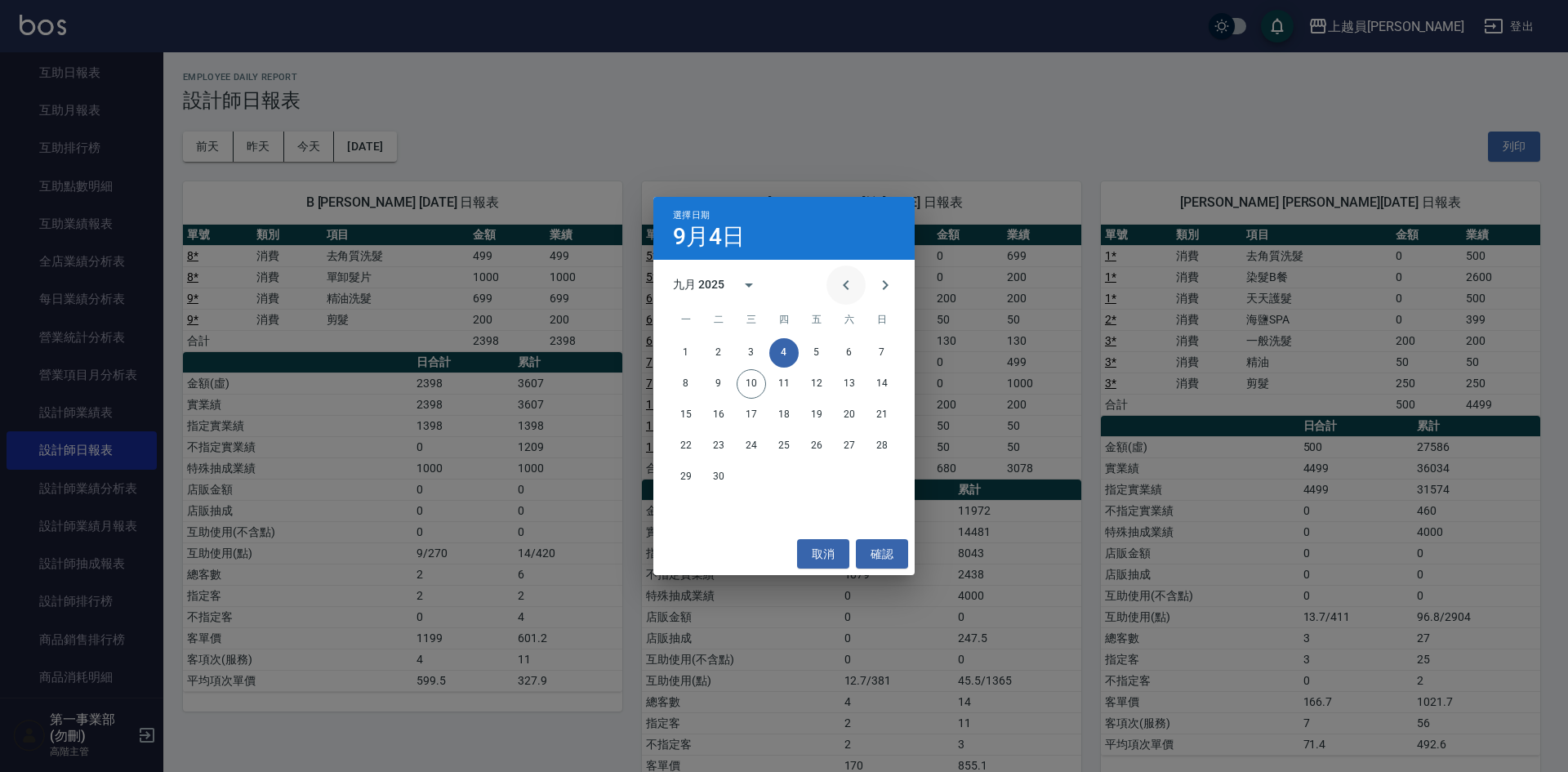
click at [848, 291] on icon "Previous month" at bounding box center [846, 285] width 20 height 20
click at [782, 410] on button "14" at bounding box center [784, 414] width 29 height 29
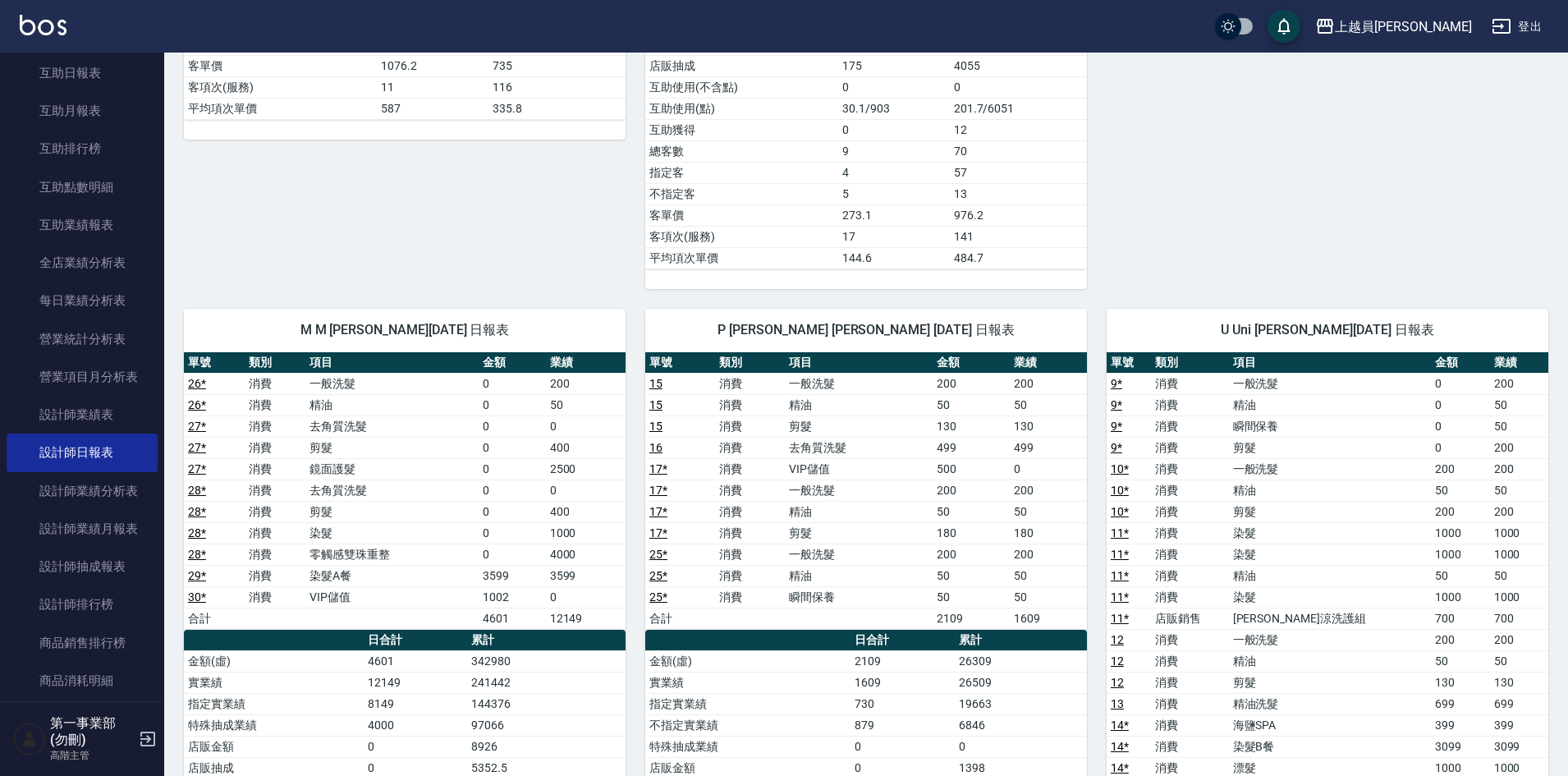
scroll to position [821, 0]
